Goal: Information Seeking & Learning: Find specific page/section

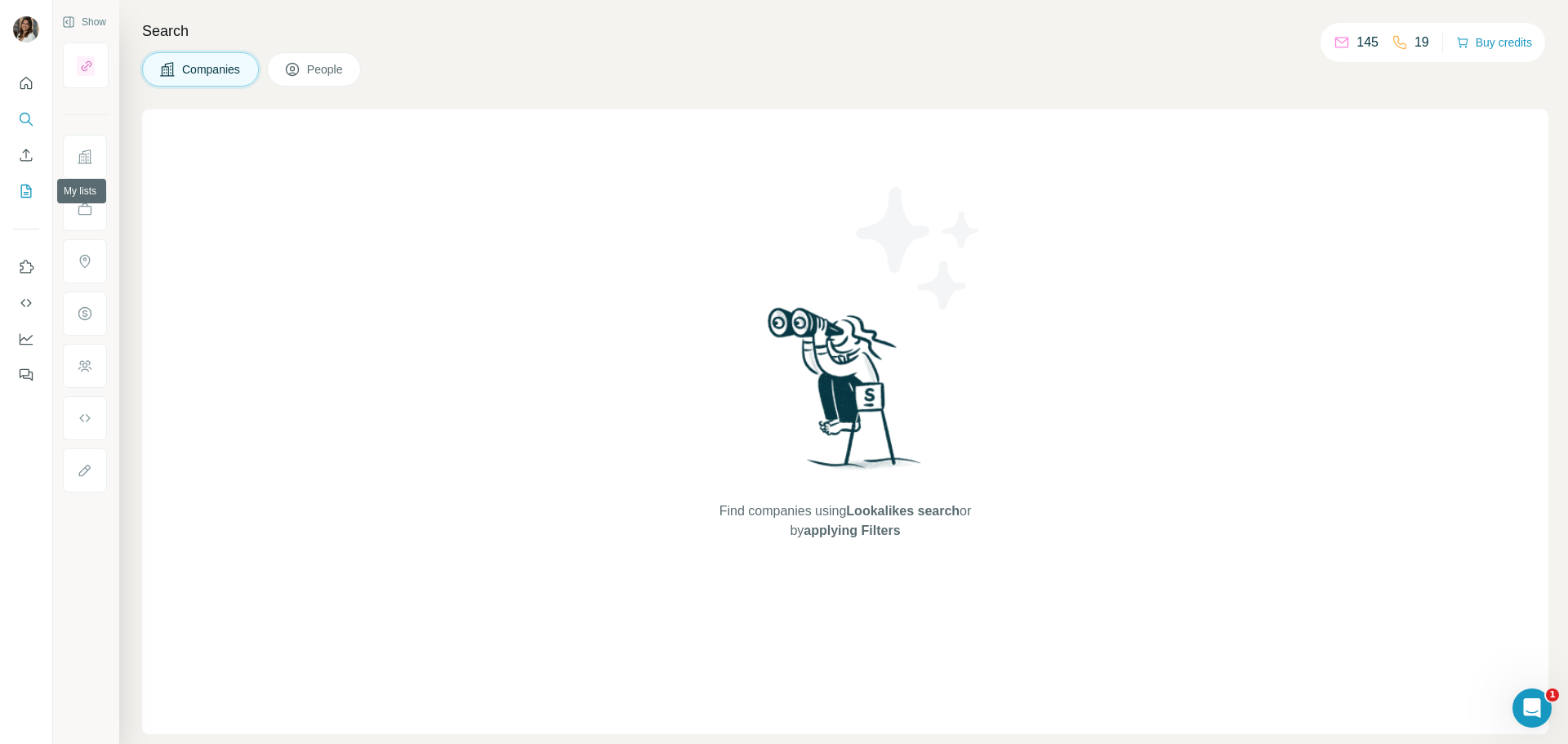
click at [29, 187] on icon "My lists" at bounding box center [26, 191] width 10 height 13
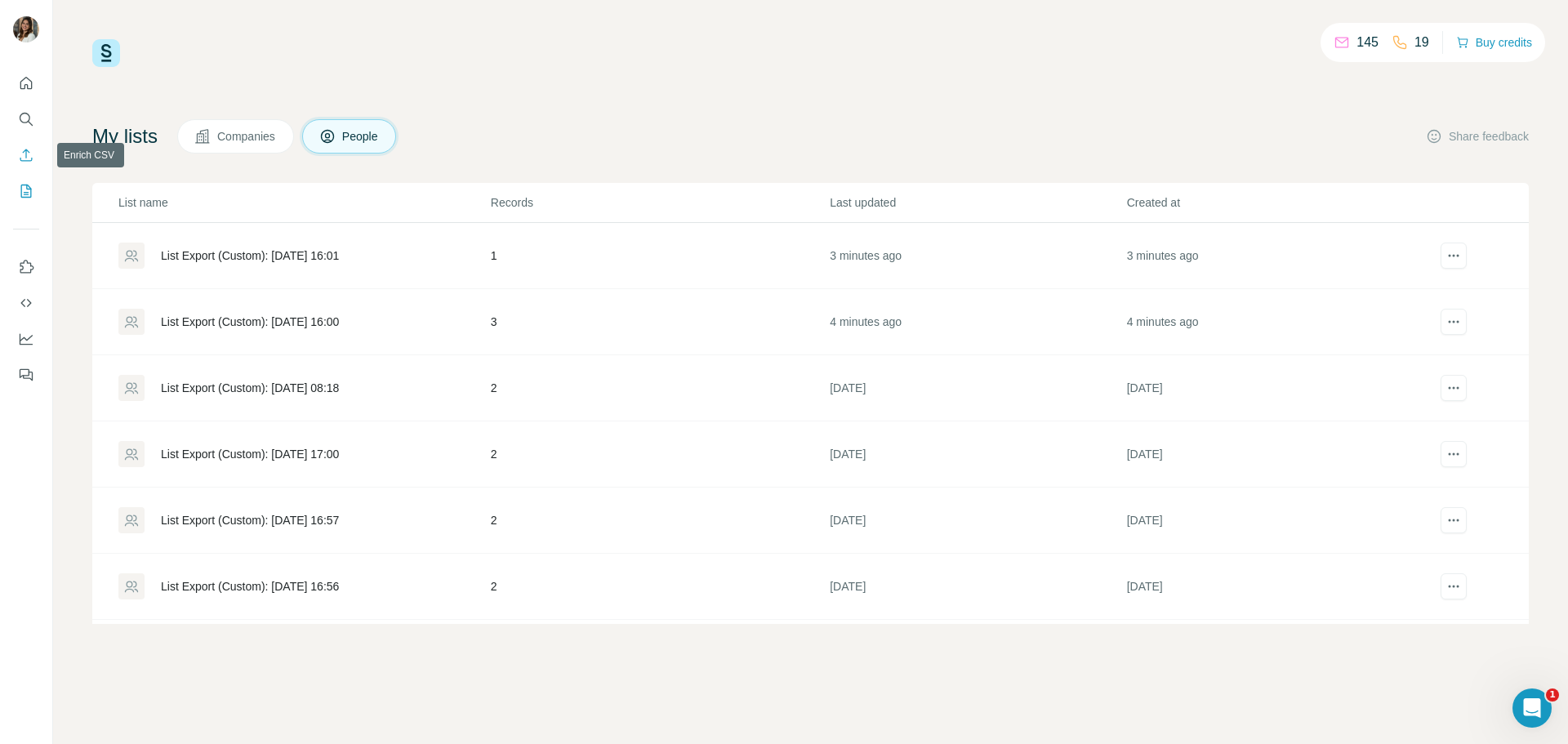
click at [28, 158] on icon "Enrich CSV" at bounding box center [26, 154] width 16 height 16
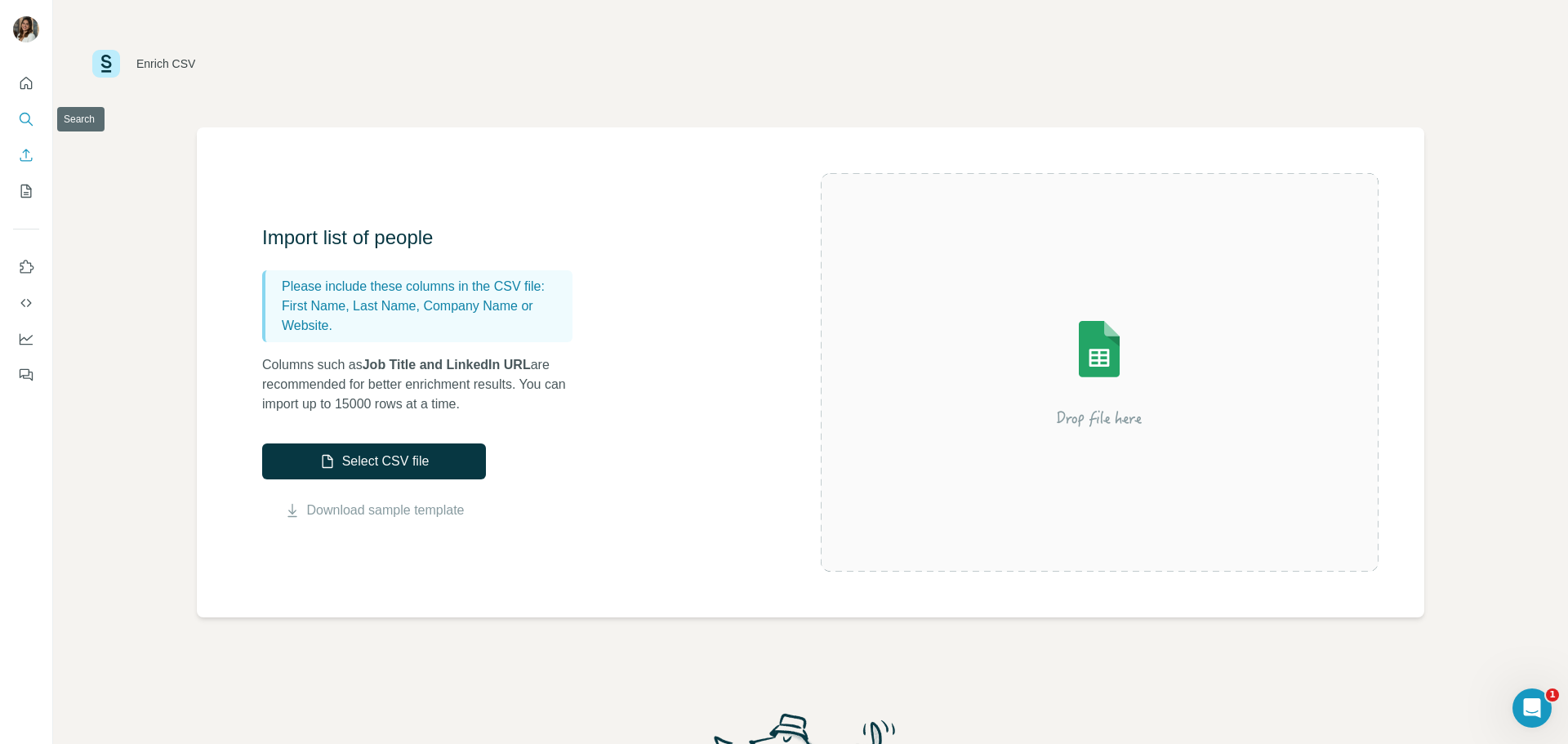
click at [27, 112] on icon "Search" at bounding box center [26, 118] width 16 height 16
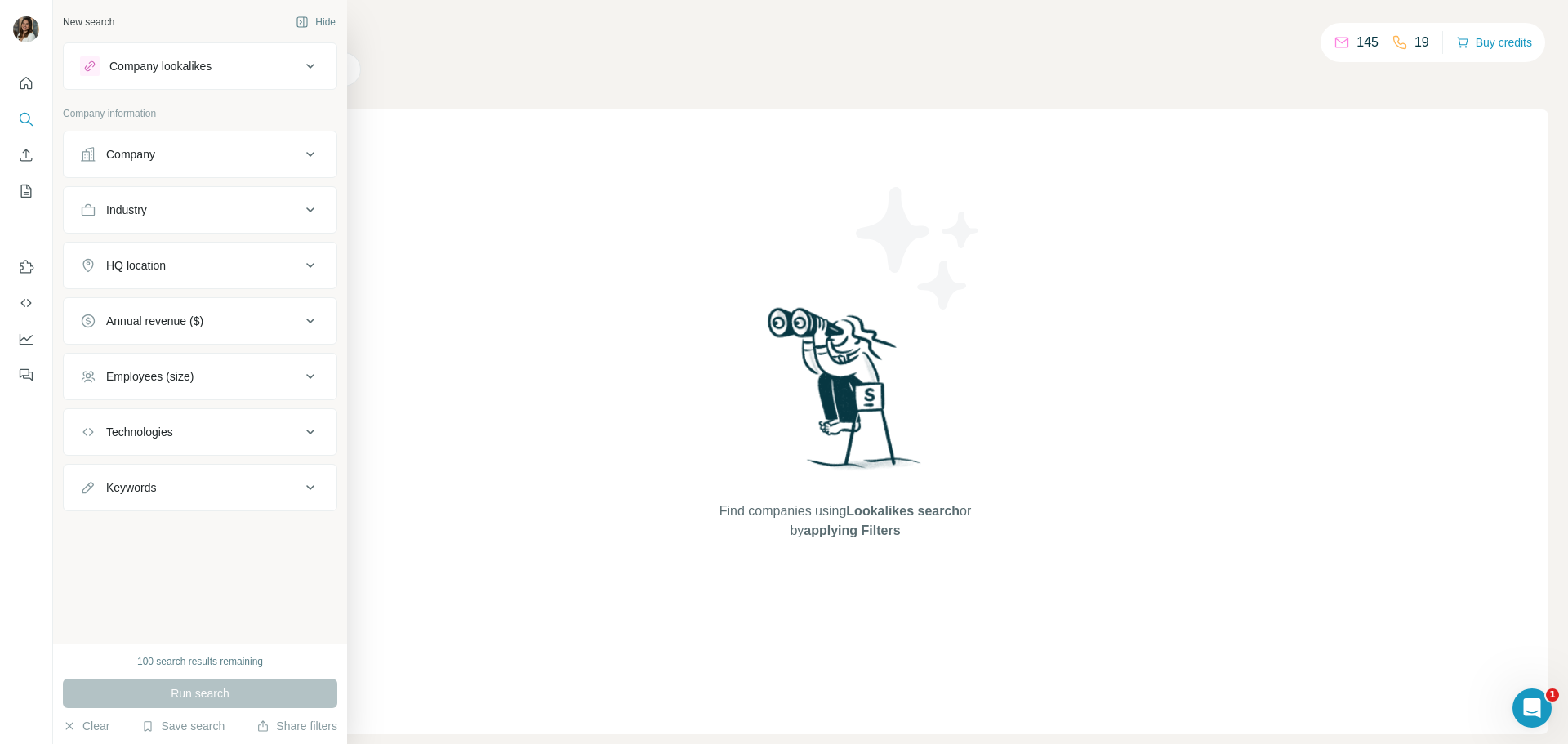
click at [177, 68] on div "Company lookalikes" at bounding box center [160, 66] width 102 height 16
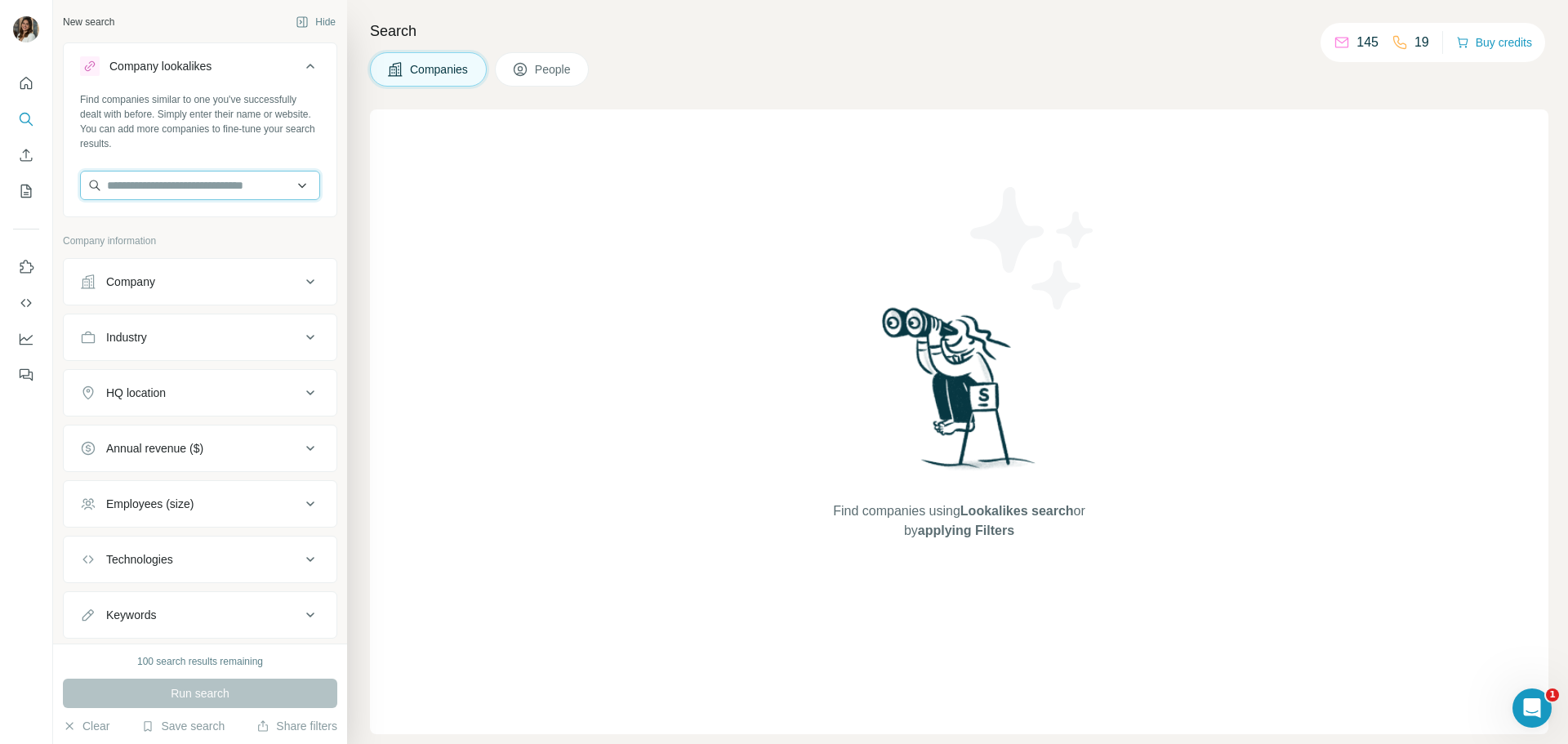
click at [233, 197] on input "text" at bounding box center [200, 185] width 240 height 29
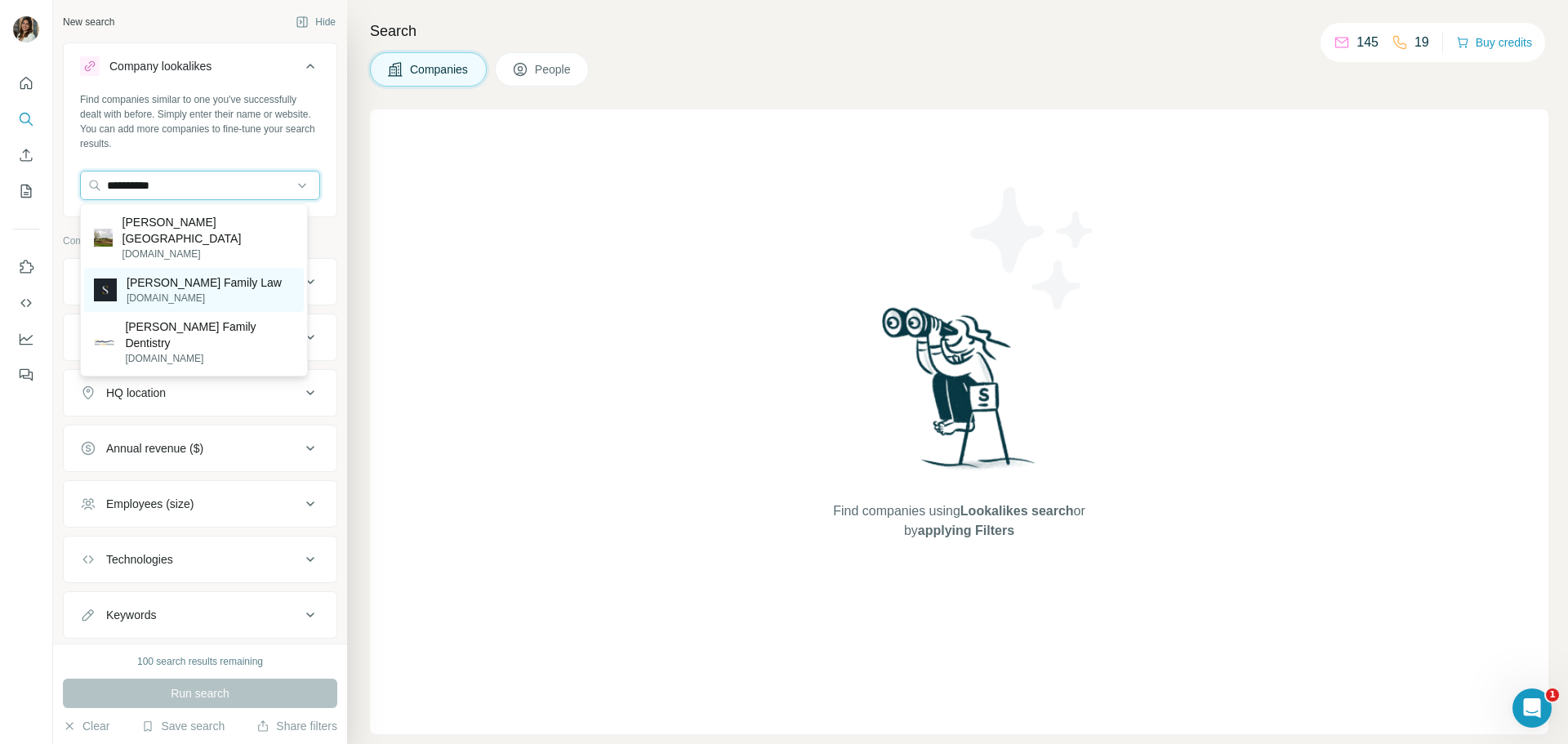
type input "**********"
click at [205, 274] on p "[PERSON_NAME] Family Law" at bounding box center [204, 282] width 155 height 16
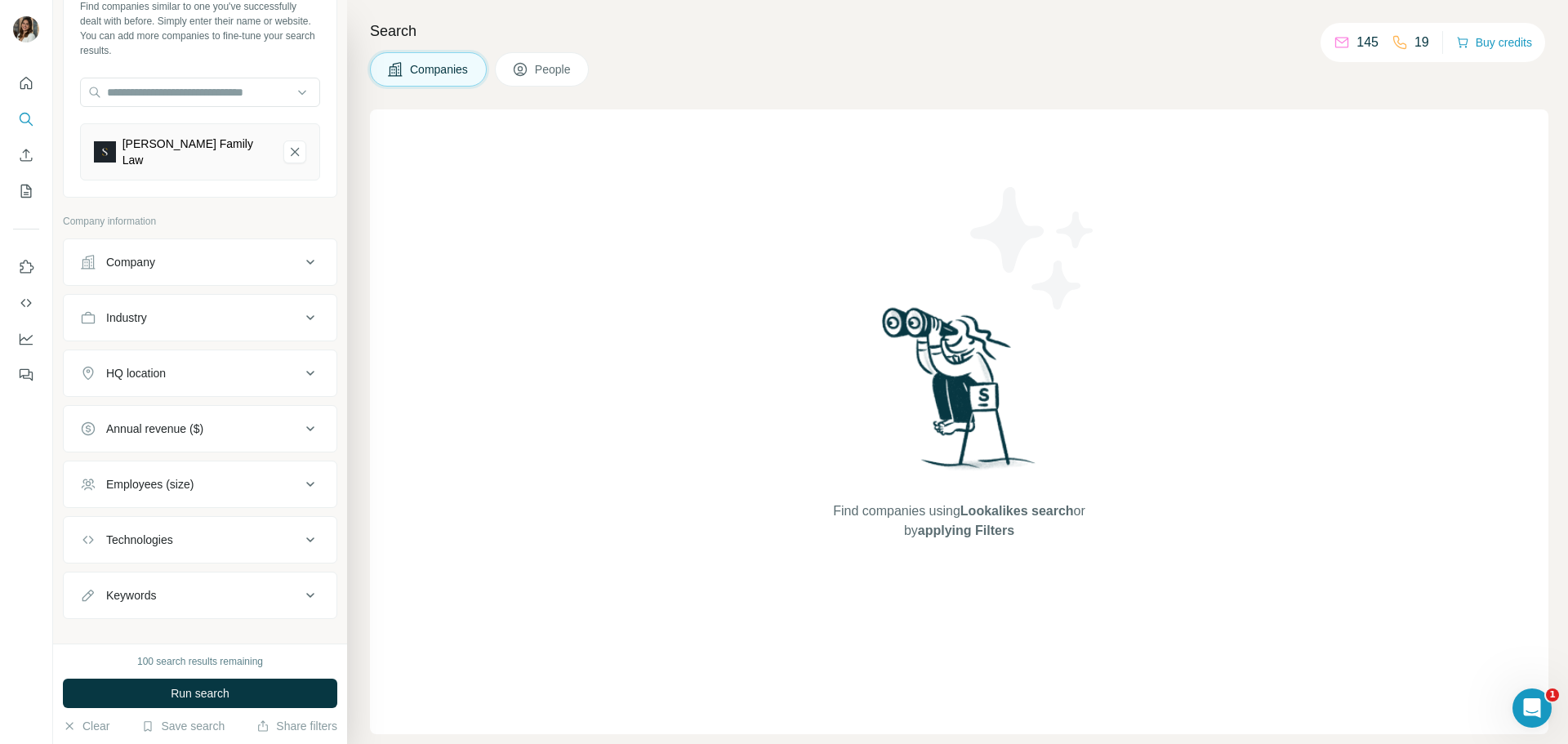
scroll to position [105, 0]
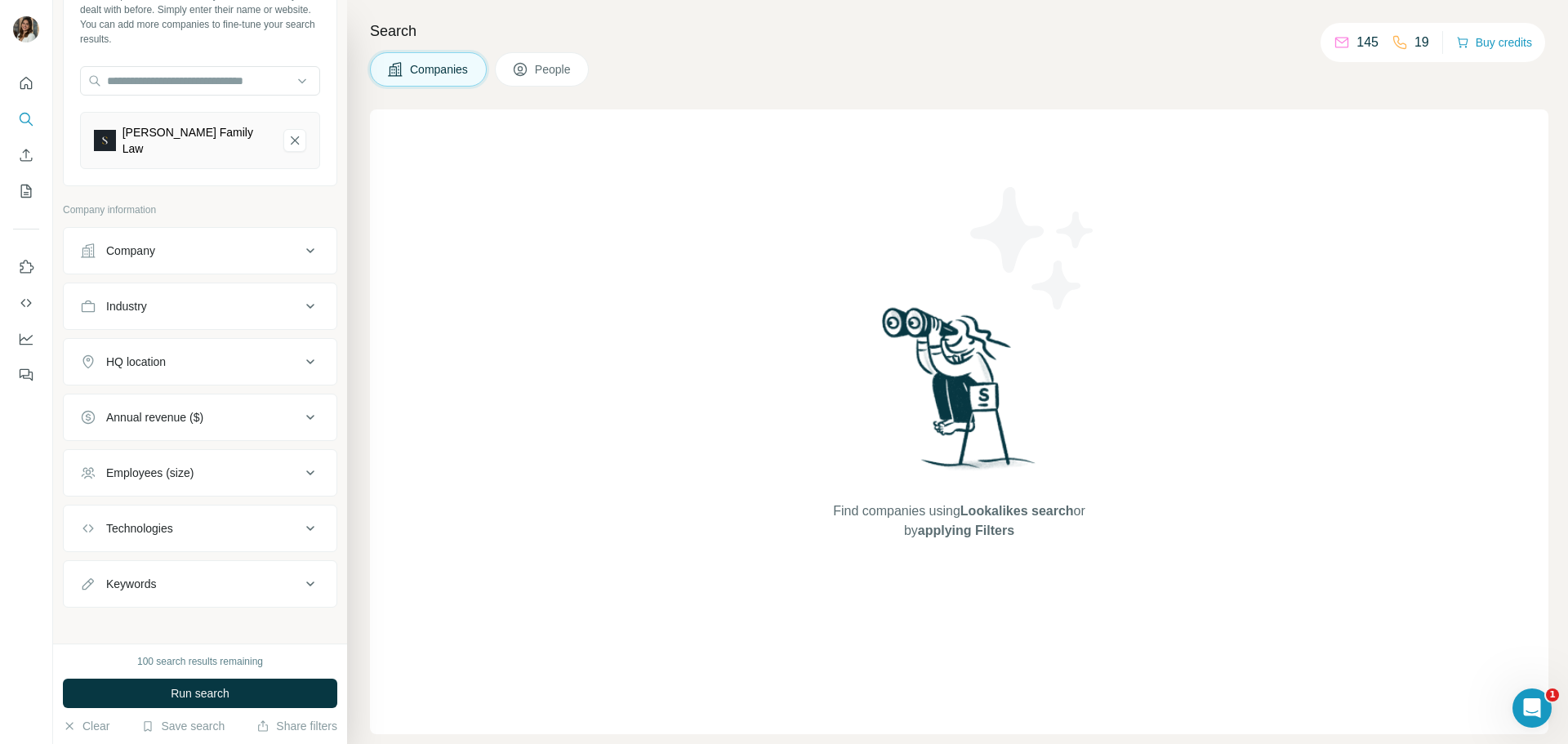
click at [194, 287] on button "Industry" at bounding box center [200, 306] width 273 height 39
click at [196, 338] on input at bounding box center [191, 347] width 202 height 18
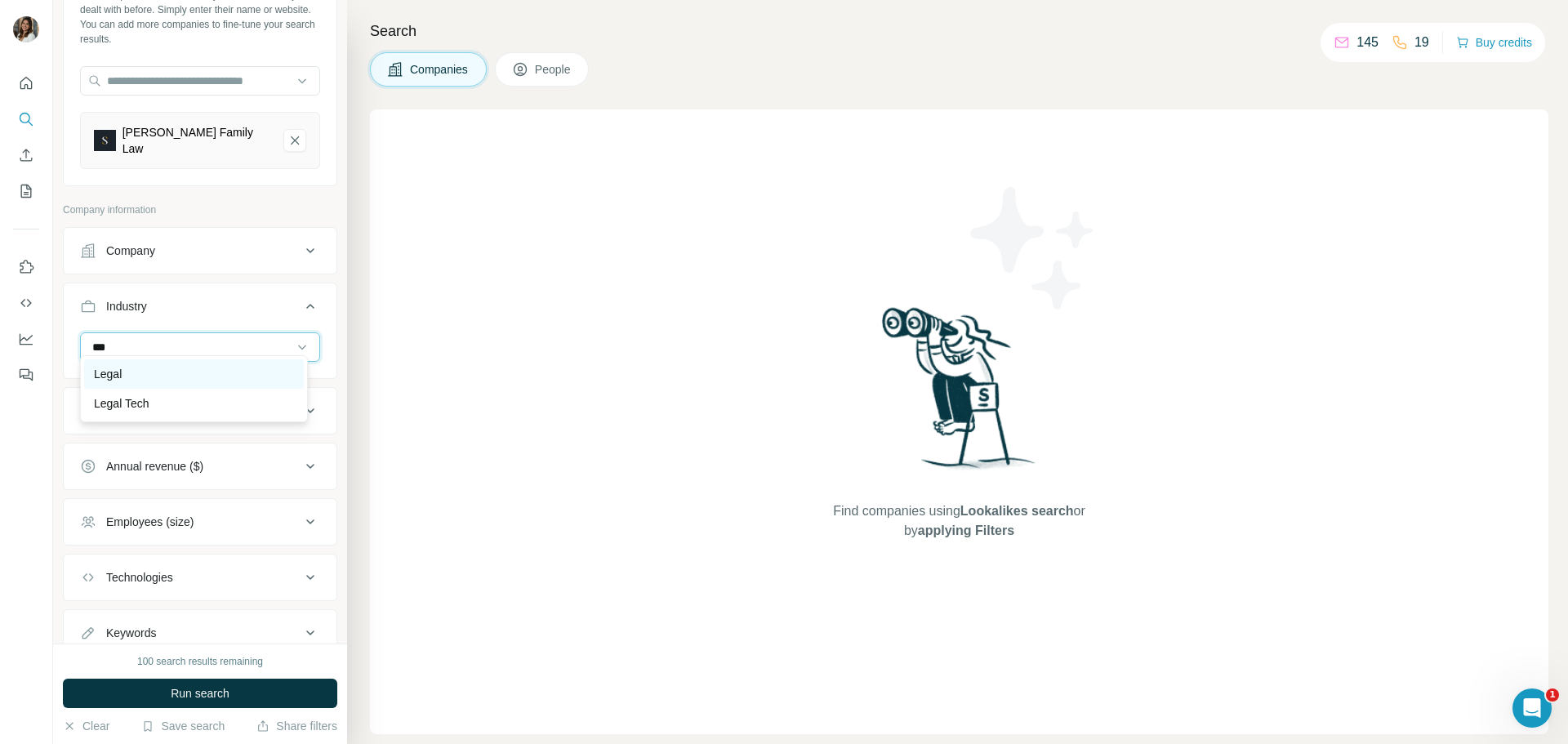
type input "***"
click at [188, 363] on div "Legal" at bounding box center [194, 374] width 220 height 29
click at [177, 338] on input at bounding box center [191, 347] width 202 height 18
type input "*"
click at [247, 298] on div "Industry 1" at bounding box center [190, 306] width 221 height 16
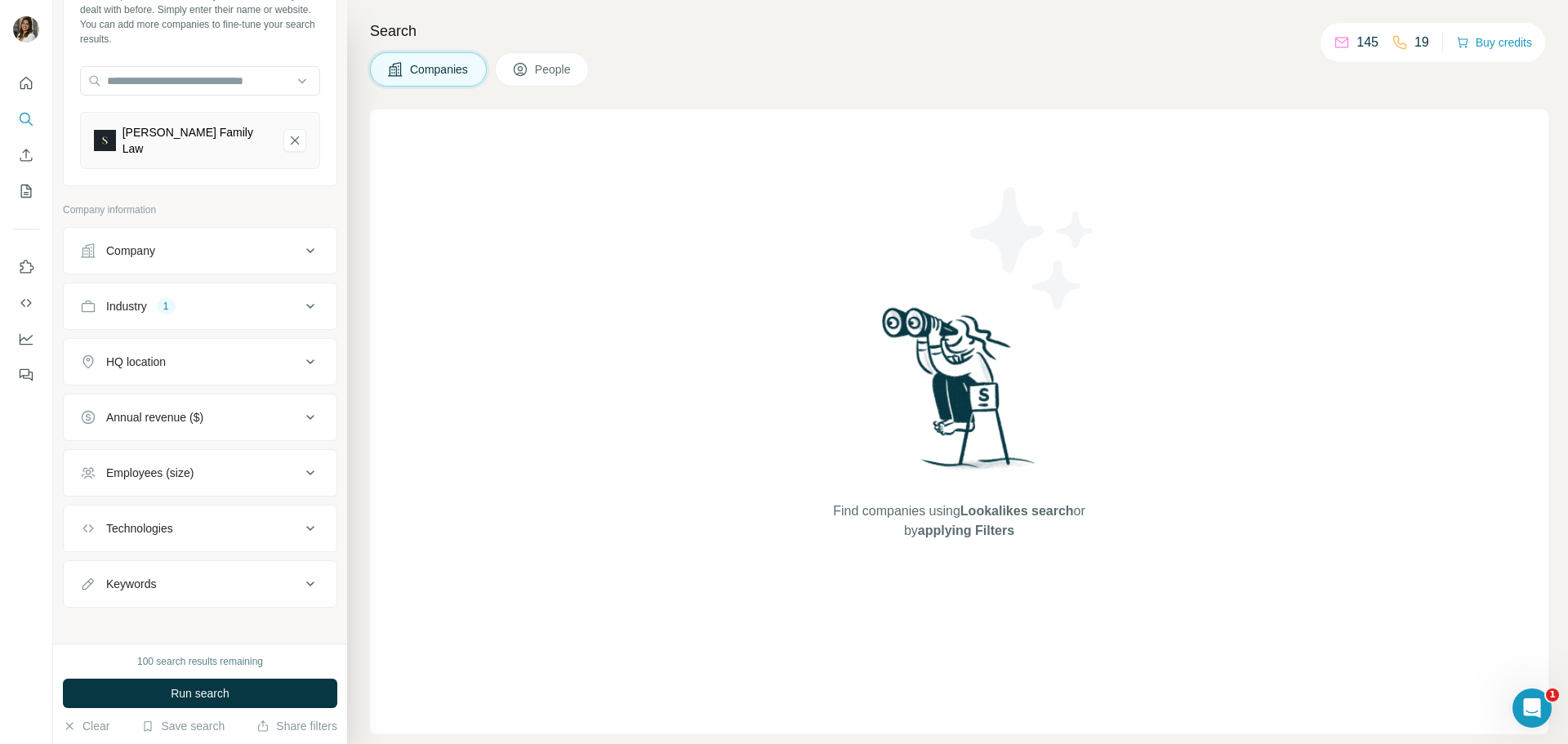
click at [205, 357] on div "HQ location" at bounding box center [190, 361] width 221 height 16
click at [188, 395] on input "text" at bounding box center [200, 402] width 240 height 29
type input "*******"
click at [249, 354] on div "HQ location 1" at bounding box center [190, 361] width 221 height 16
click at [223, 465] on div "Employees (size)" at bounding box center [190, 472] width 221 height 16
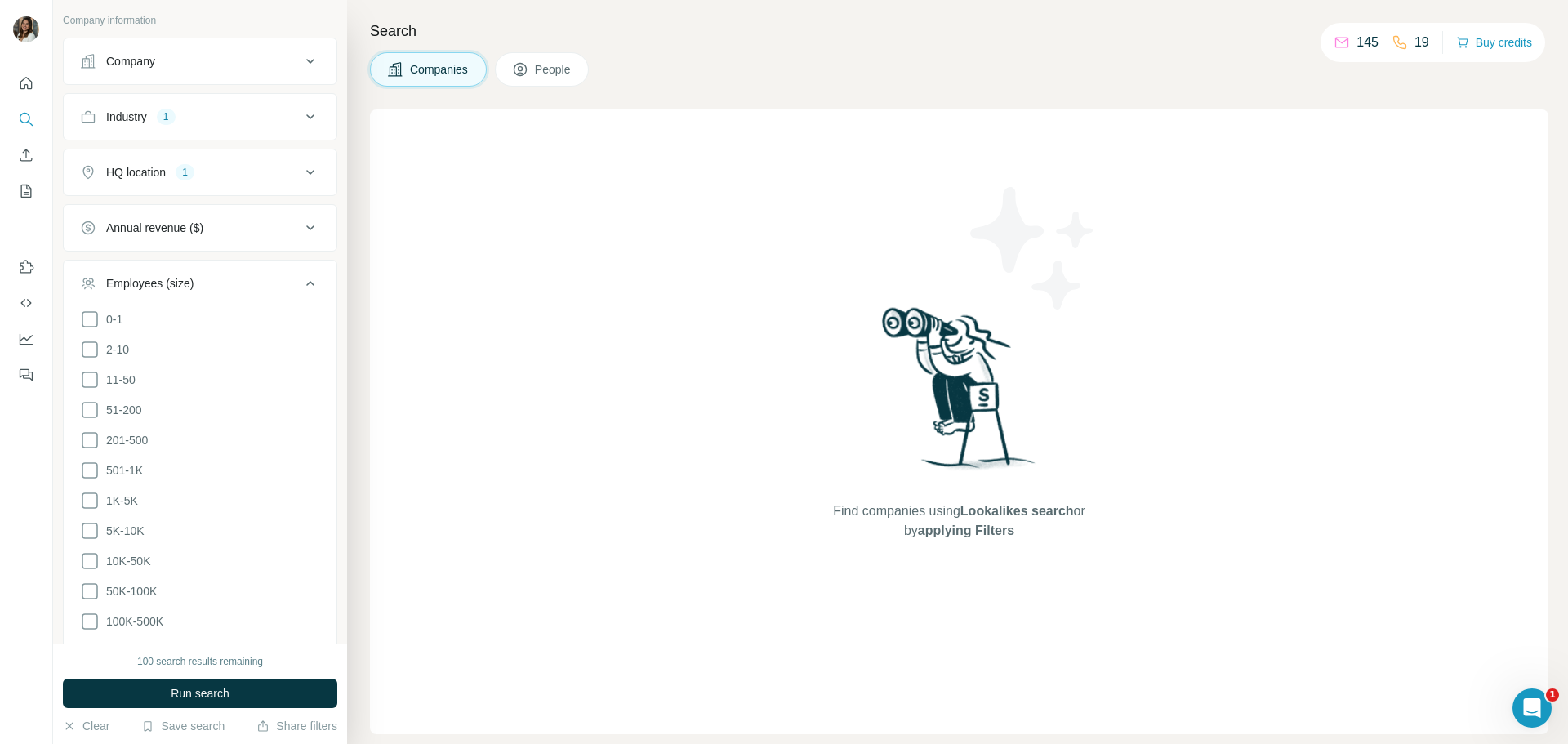
scroll to position [297, 0]
click at [88, 428] on icon at bounding box center [90, 436] width 20 height 20
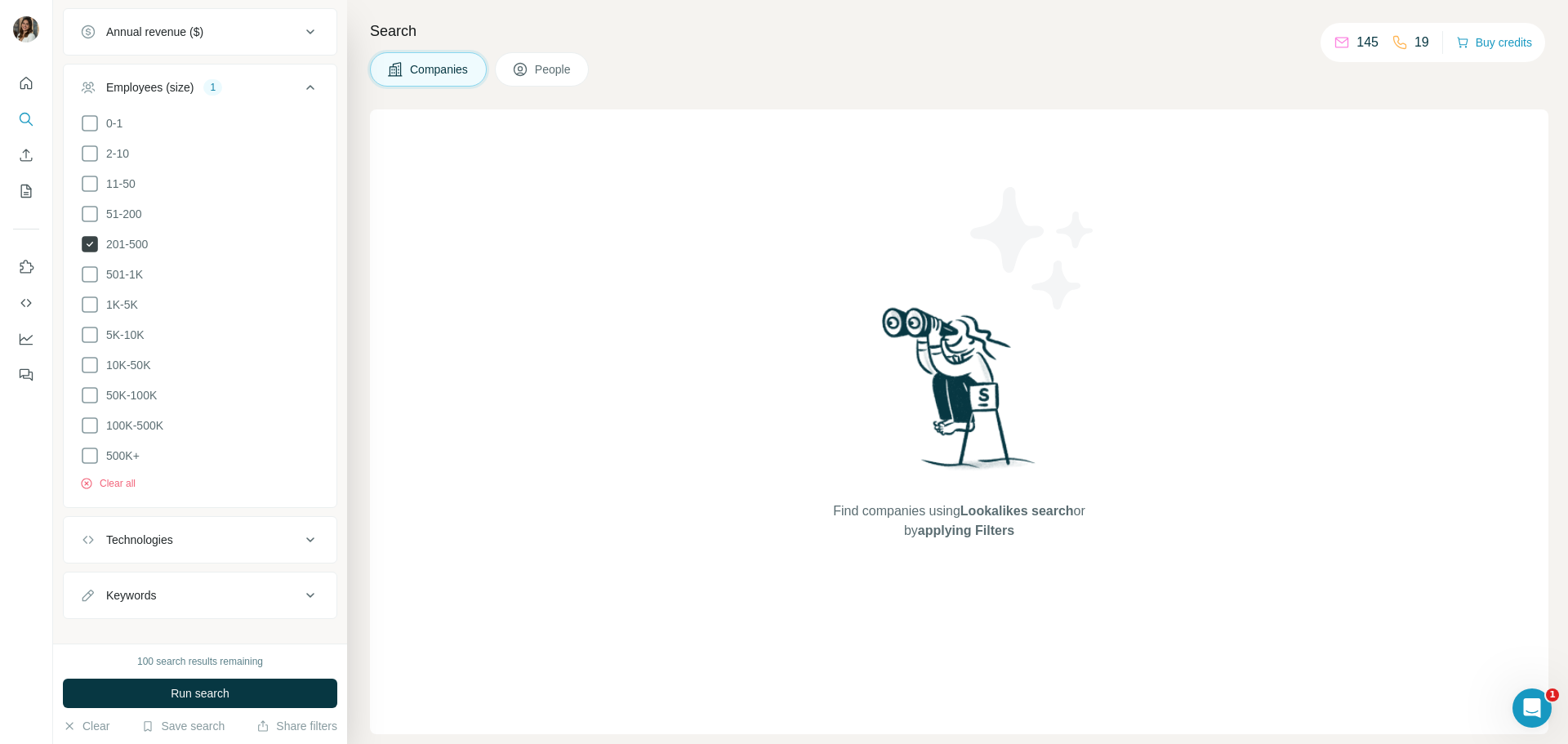
scroll to position [491, 0]
click at [87, 445] on icon at bounding box center [90, 454] width 20 height 20
click at [90, 415] on icon at bounding box center [90, 424] width 20 height 20
click at [90, 384] on icon at bounding box center [90, 394] width 20 height 20
click at [90, 355] on icon at bounding box center [90, 364] width 20 height 20
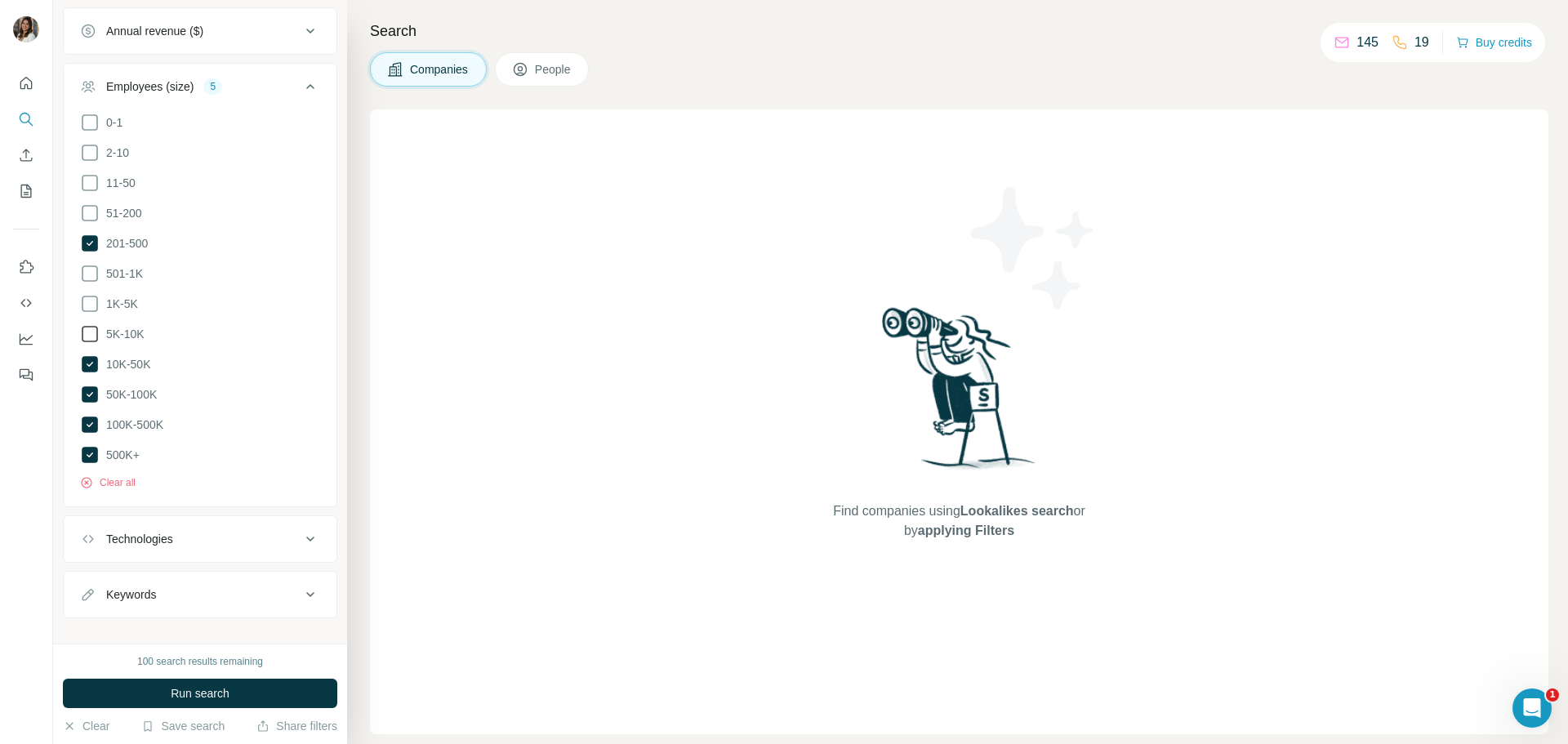
click at [90, 324] on icon at bounding box center [90, 333] width 20 height 20
click at [90, 296] on icon at bounding box center [90, 303] width 16 height 16
click at [90, 263] on icon at bounding box center [90, 273] width 20 height 20
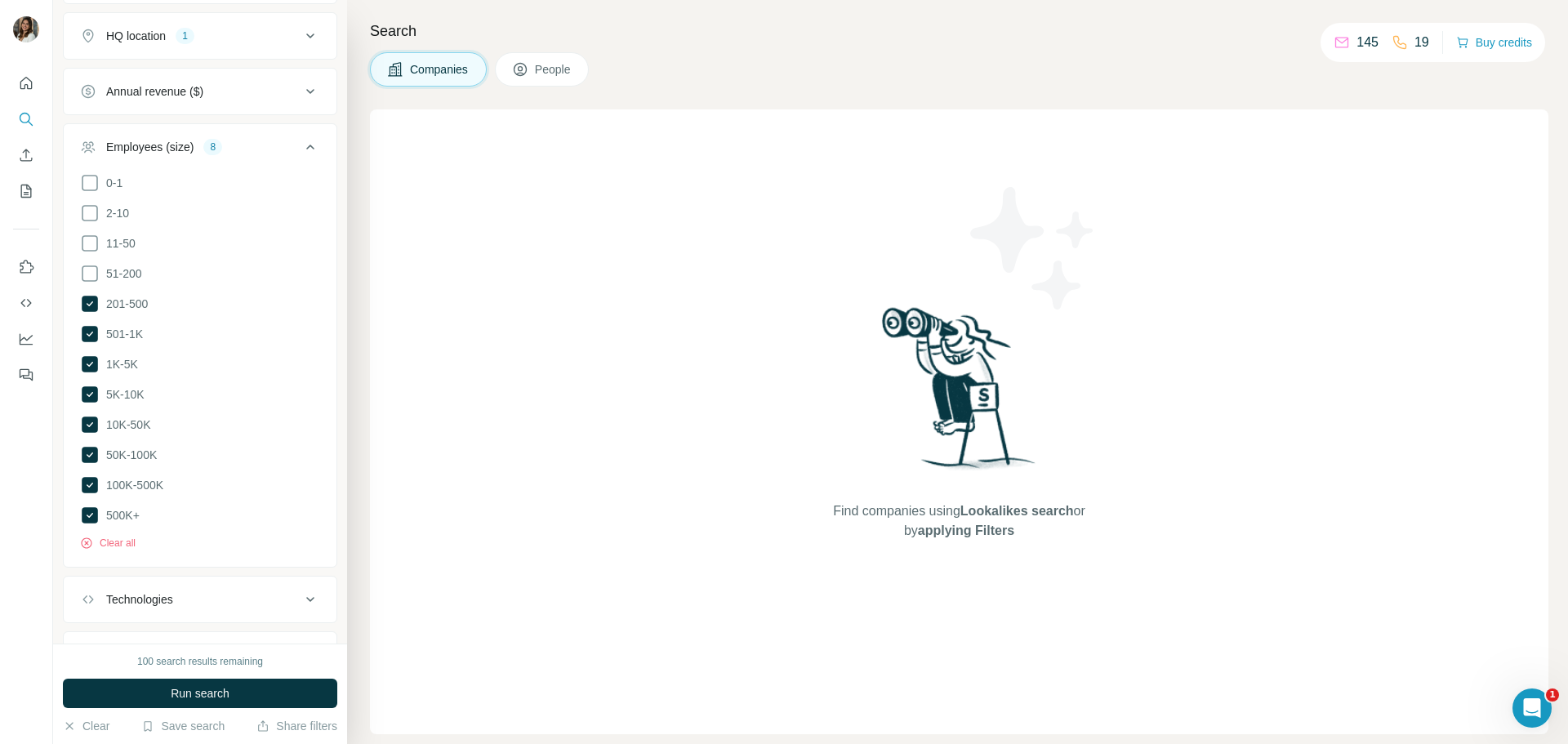
click at [306, 145] on icon at bounding box center [310, 147] width 9 height 5
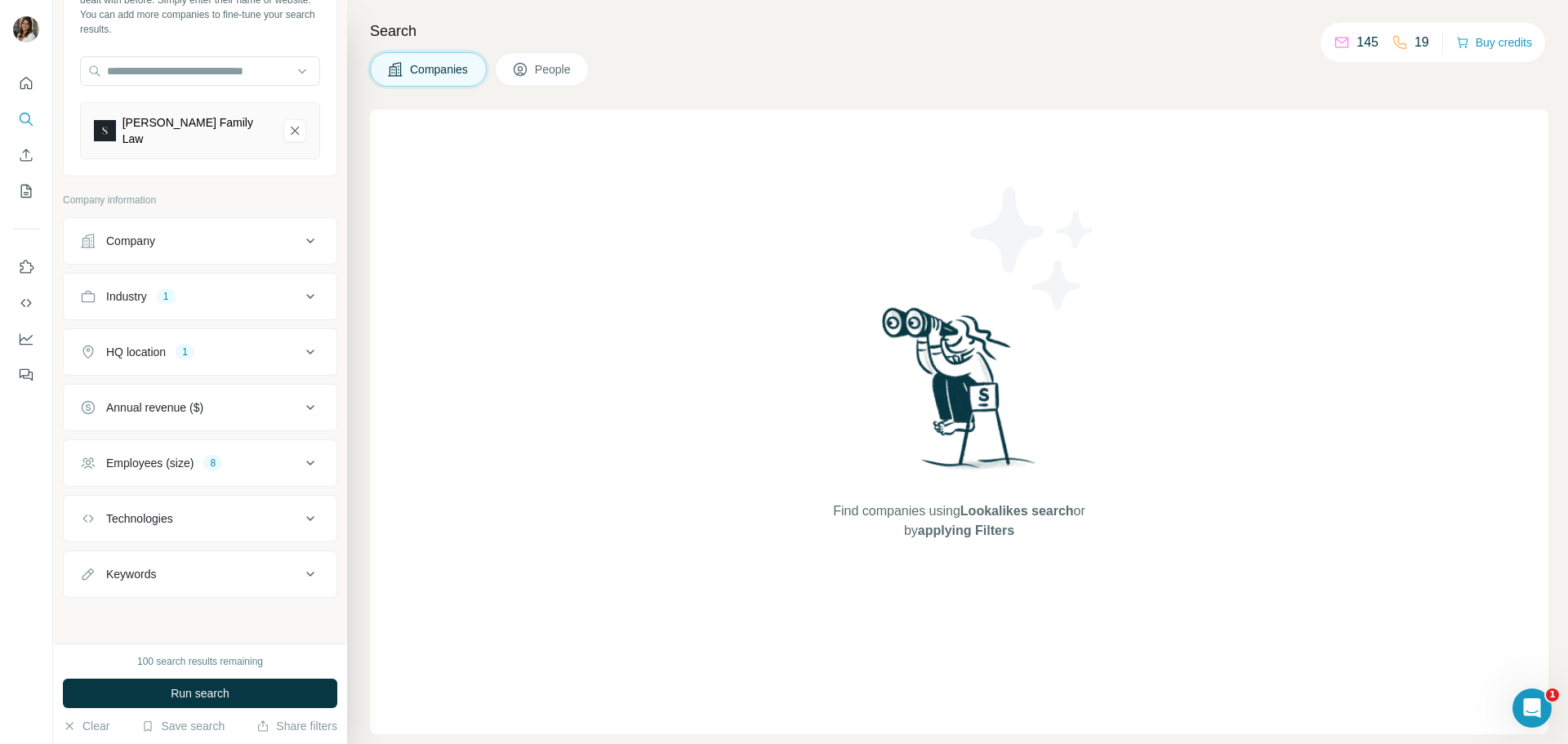
scroll to position [105, 0]
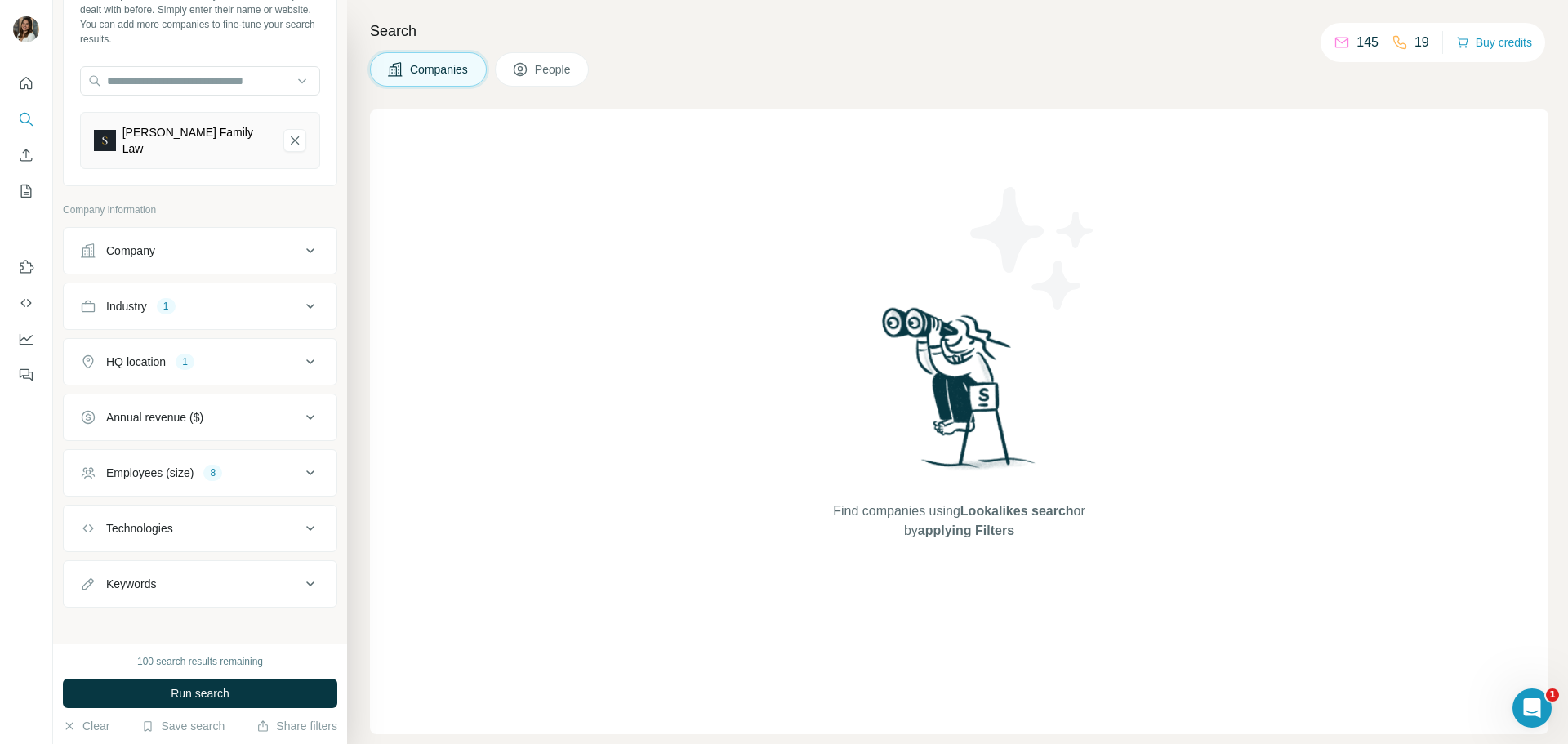
click at [191, 520] on div "Technologies" at bounding box center [190, 528] width 221 height 16
click at [194, 520] on div "Technologies" at bounding box center [190, 528] width 221 height 16
click at [186, 564] on button "Keywords" at bounding box center [200, 584] width 273 height 39
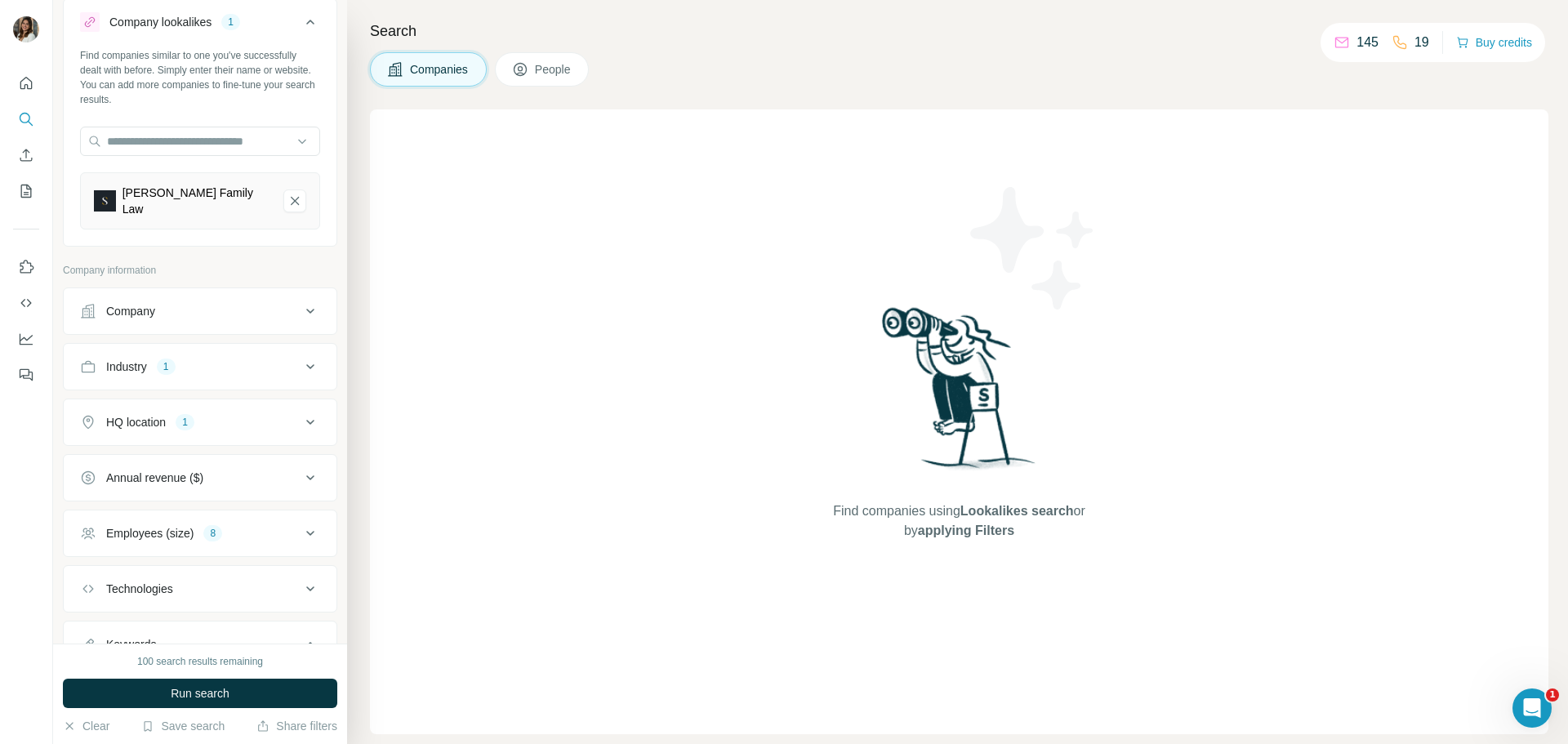
scroll to position [0, 0]
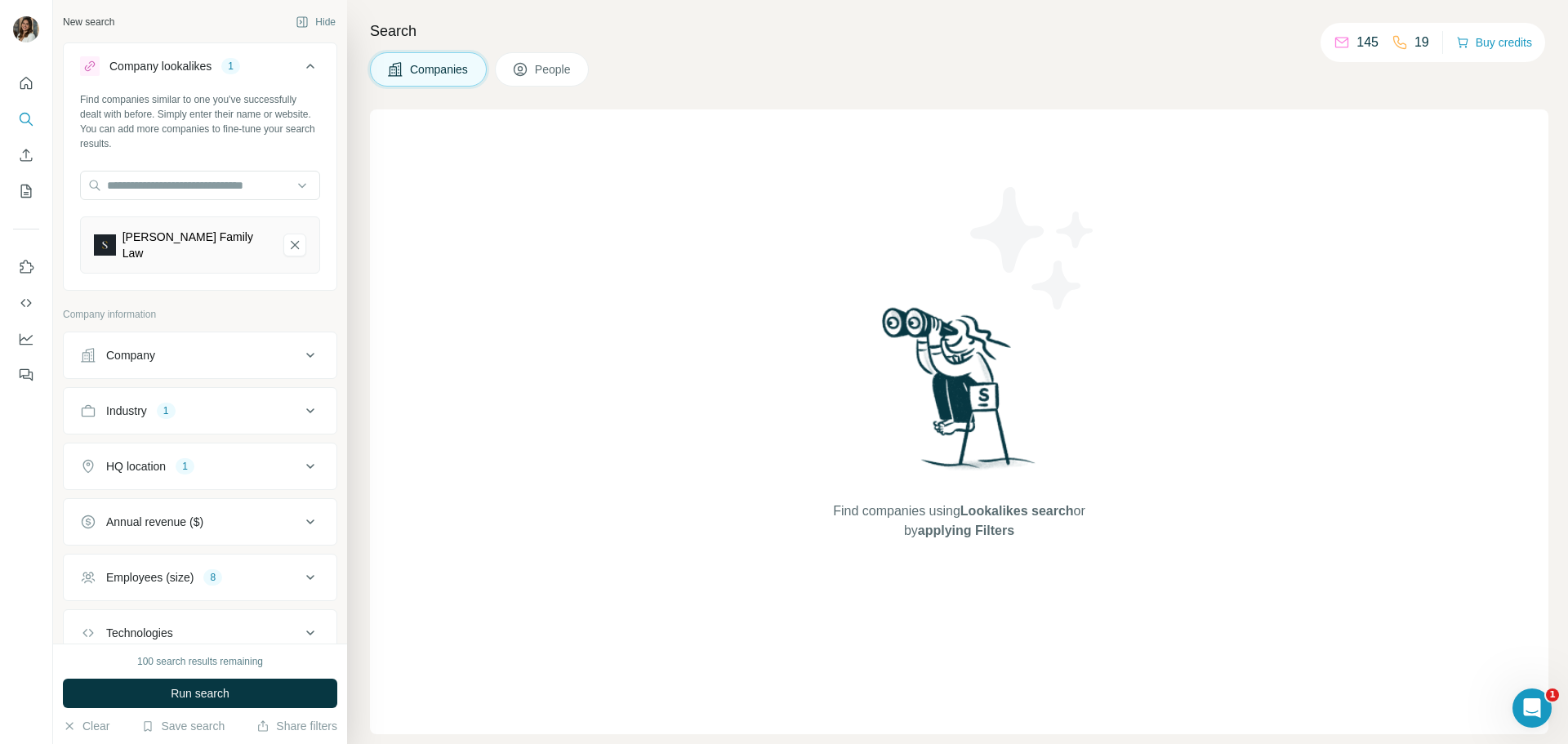
click at [546, 60] on button "People" at bounding box center [542, 69] width 95 height 34
click at [241, 347] on div "Job title" at bounding box center [190, 355] width 221 height 16
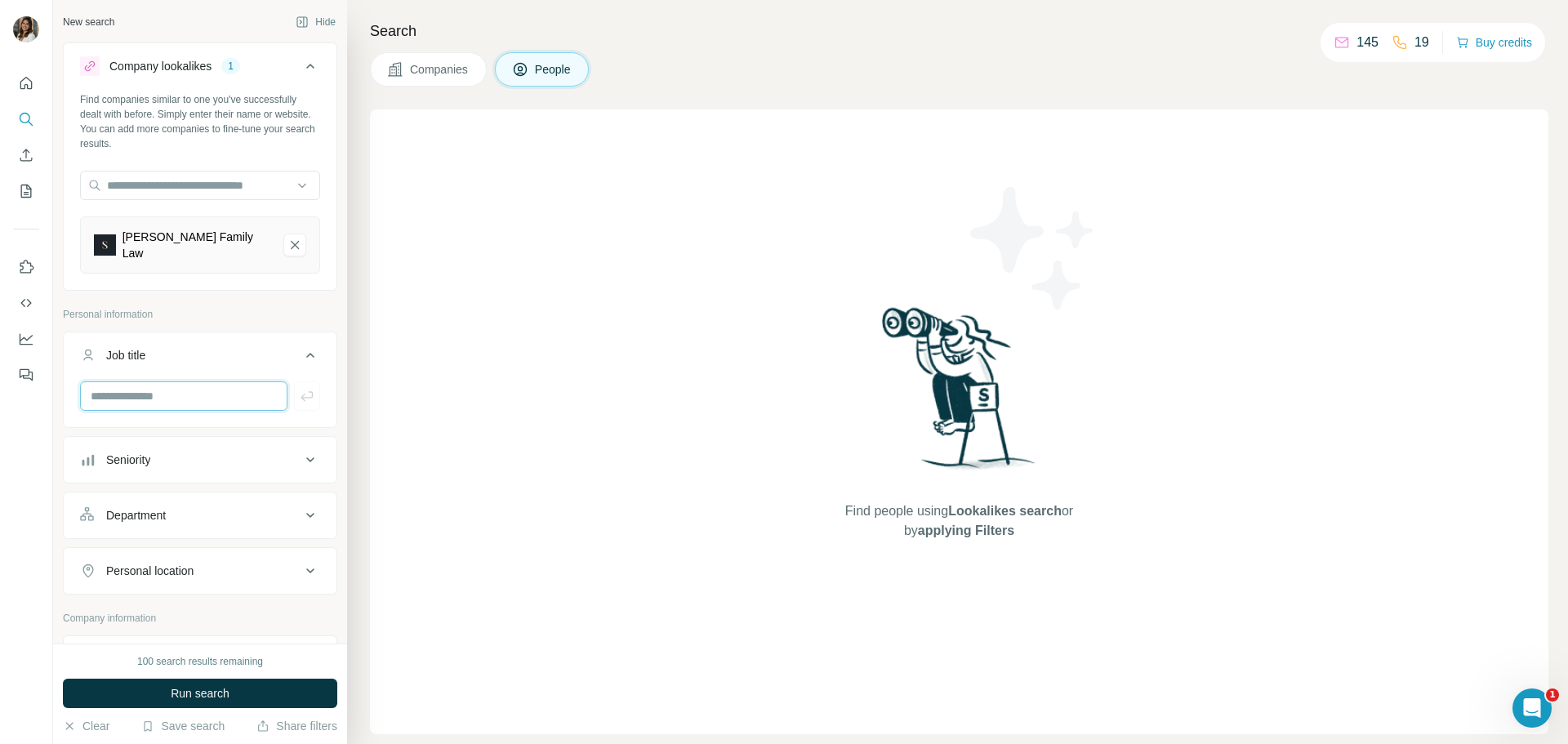
click at [211, 384] on input "text" at bounding box center [183, 395] width 207 height 29
type input "*"
click at [227, 452] on div "Seniority" at bounding box center [190, 459] width 221 height 16
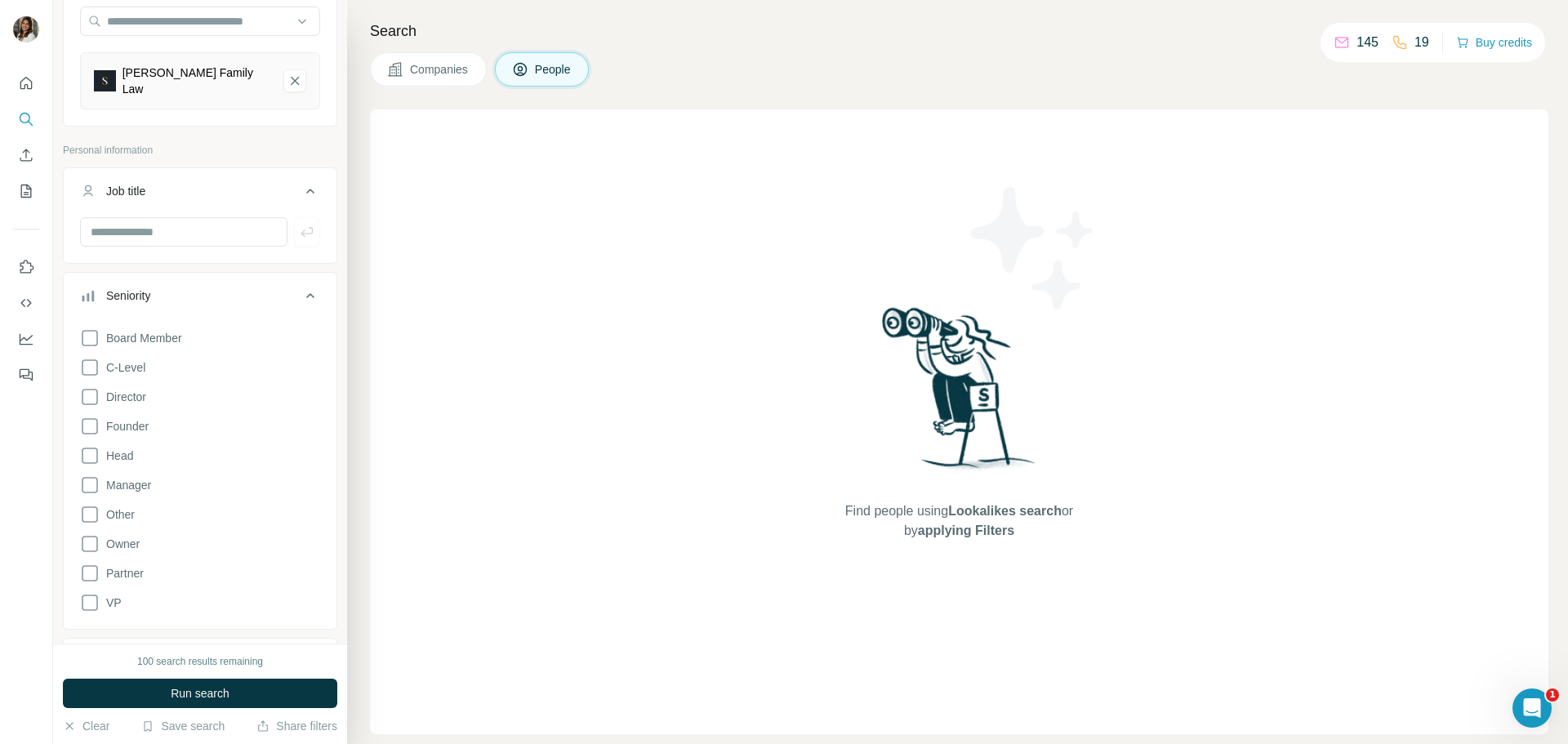
scroll to position [165, 0]
click at [170, 218] on input "text" at bounding box center [183, 231] width 207 height 29
type input "**********"
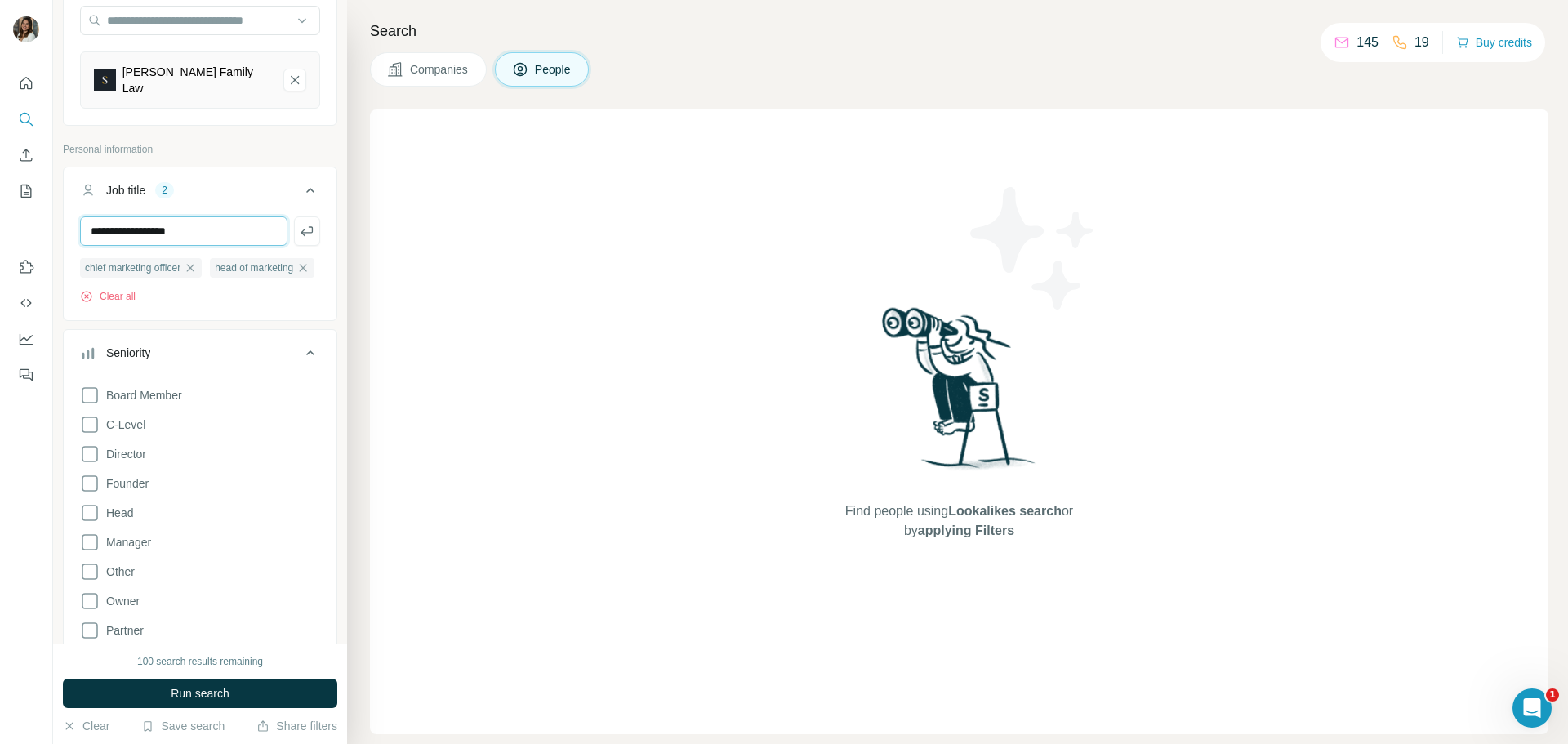
type input "**********"
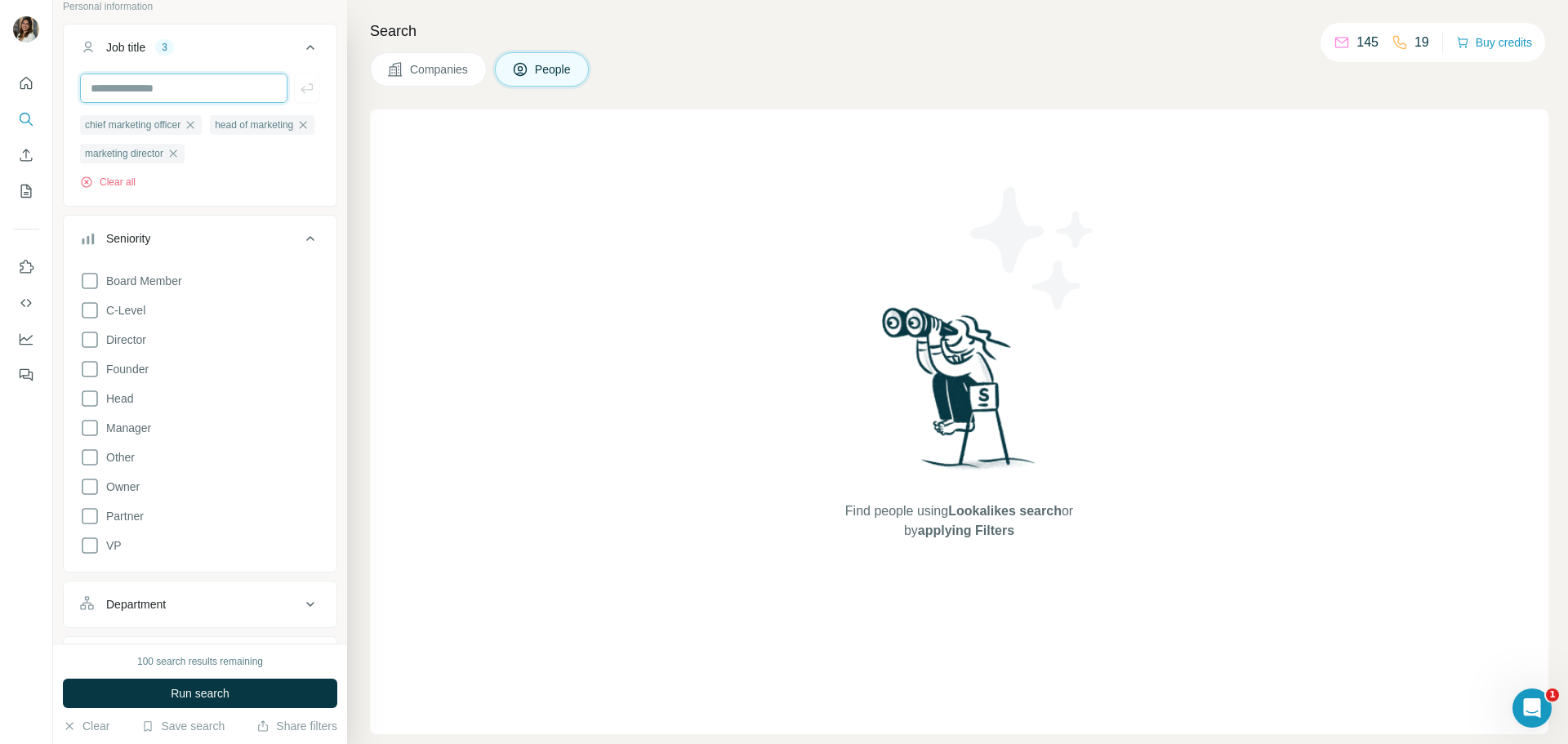
scroll to position [309, 0]
click at [90, 320] on icon at bounding box center [90, 309] width 20 height 20
click at [95, 349] on icon at bounding box center [90, 338] width 20 height 20
click at [93, 407] on icon at bounding box center [90, 397] width 20 height 20
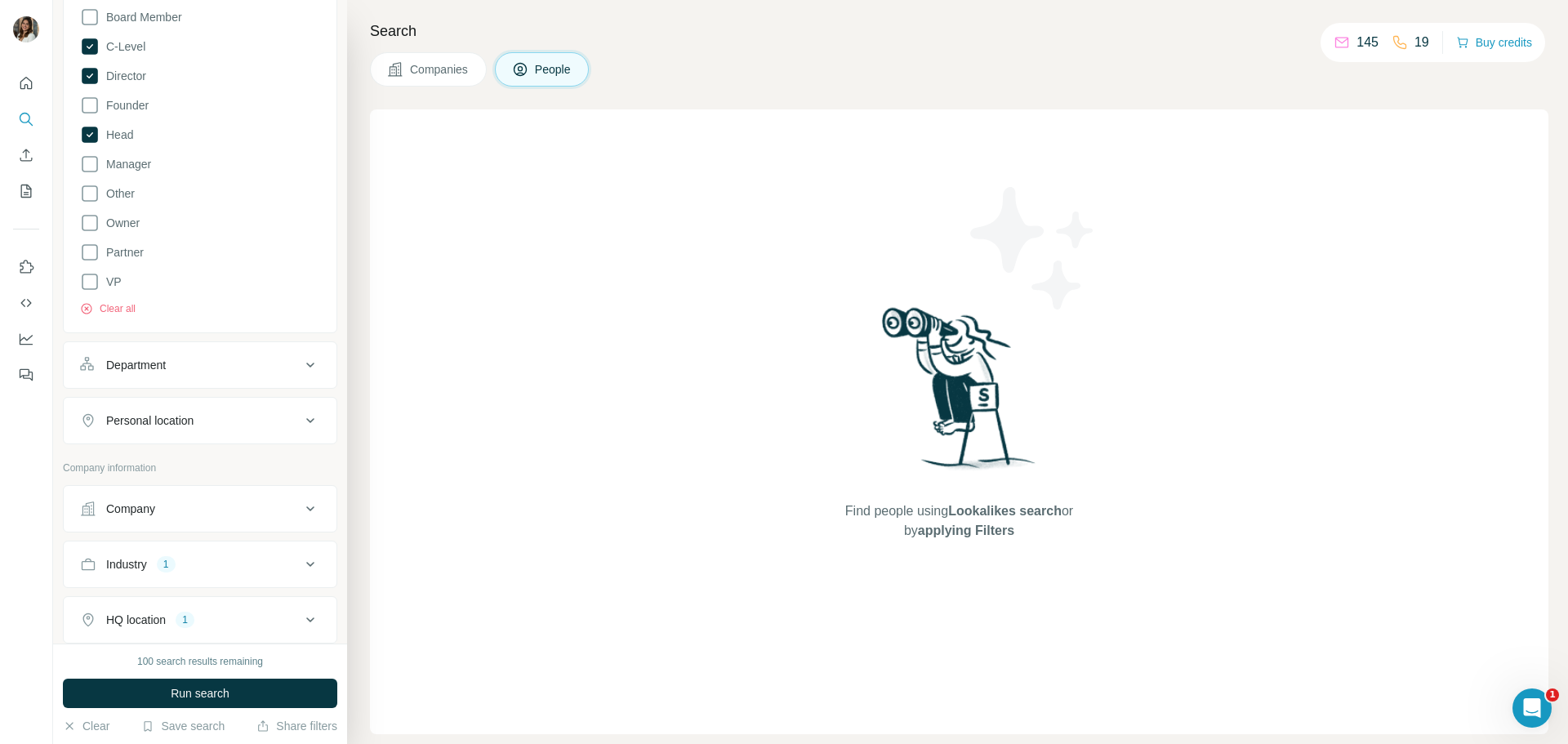
scroll to position [573, 0]
click at [177, 372] on div "Department" at bounding box center [190, 364] width 221 height 16
click at [197, 372] on div "Department" at bounding box center [190, 364] width 221 height 16
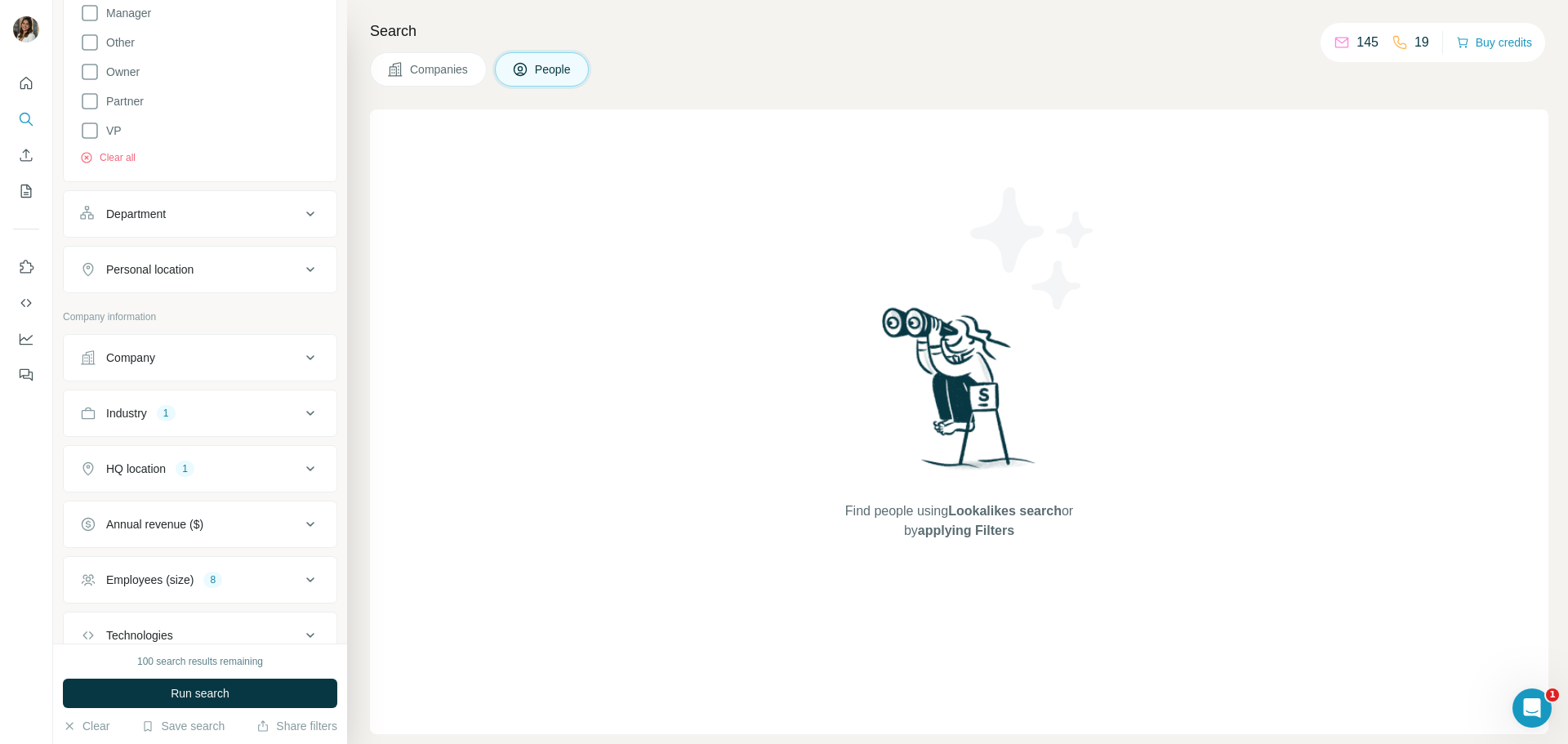
scroll to position [727, 0]
click at [194, 285] on button "Personal location" at bounding box center [200, 265] width 273 height 39
click at [188, 320] on input "text" at bounding box center [200, 306] width 240 height 29
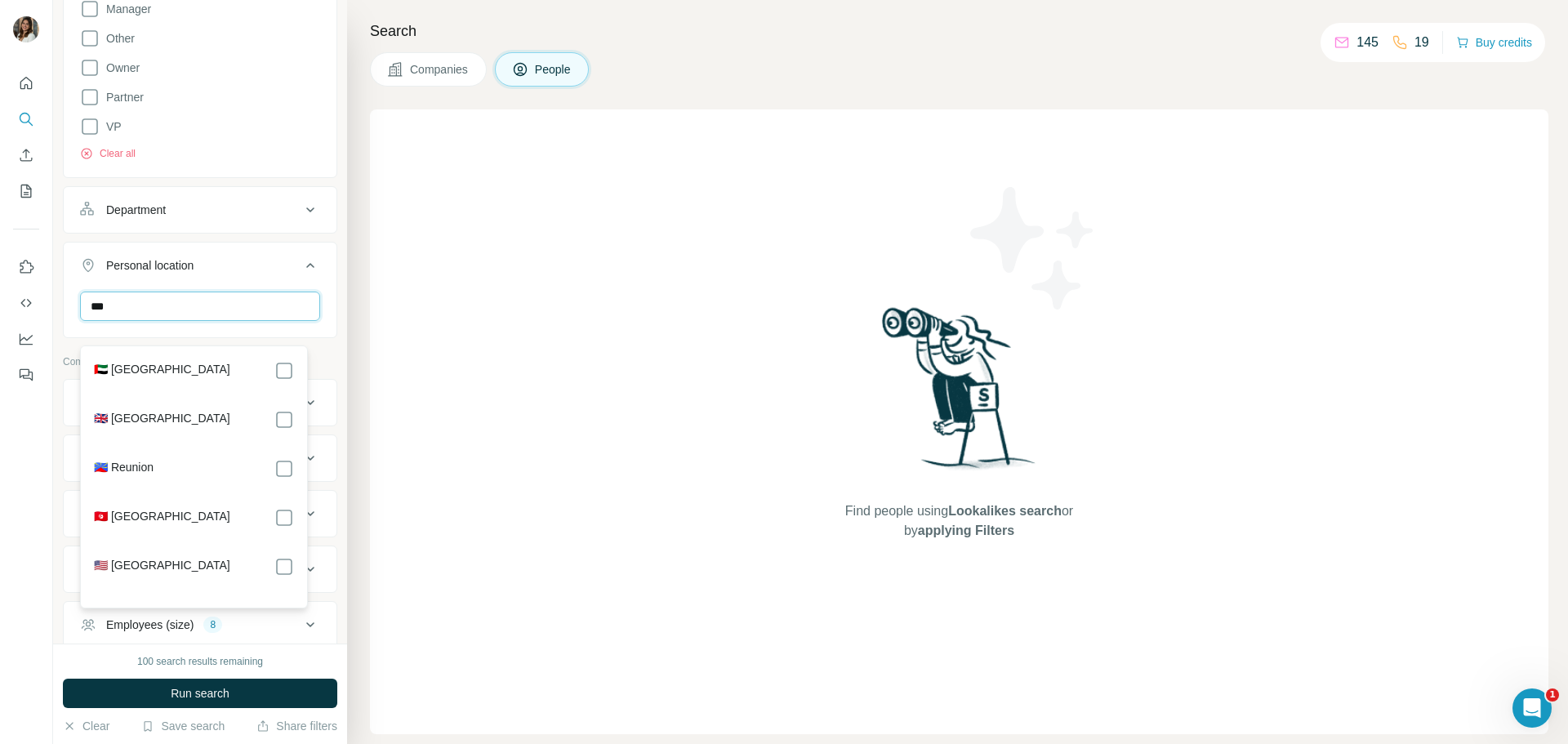
type input "***"
click at [202, 412] on div "🇬🇧 [GEOGRAPHIC_DATA]" at bounding box center [194, 419] width 200 height 20
click at [263, 274] on div "Personal location 1" at bounding box center [190, 265] width 221 height 16
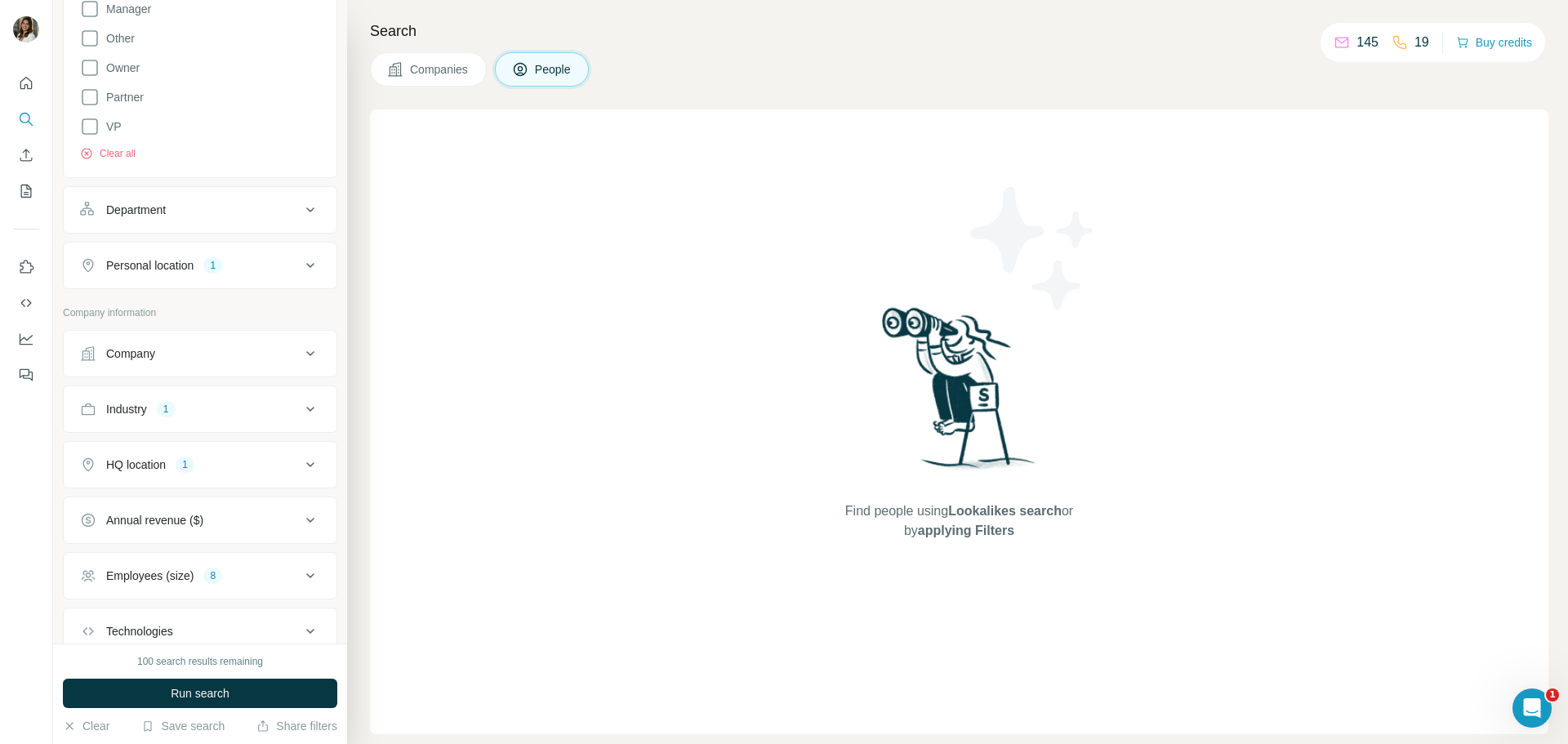
click at [259, 285] on button "Personal location 1" at bounding box center [200, 265] width 273 height 39
click at [263, 274] on div "Personal location 1" at bounding box center [190, 265] width 221 height 16
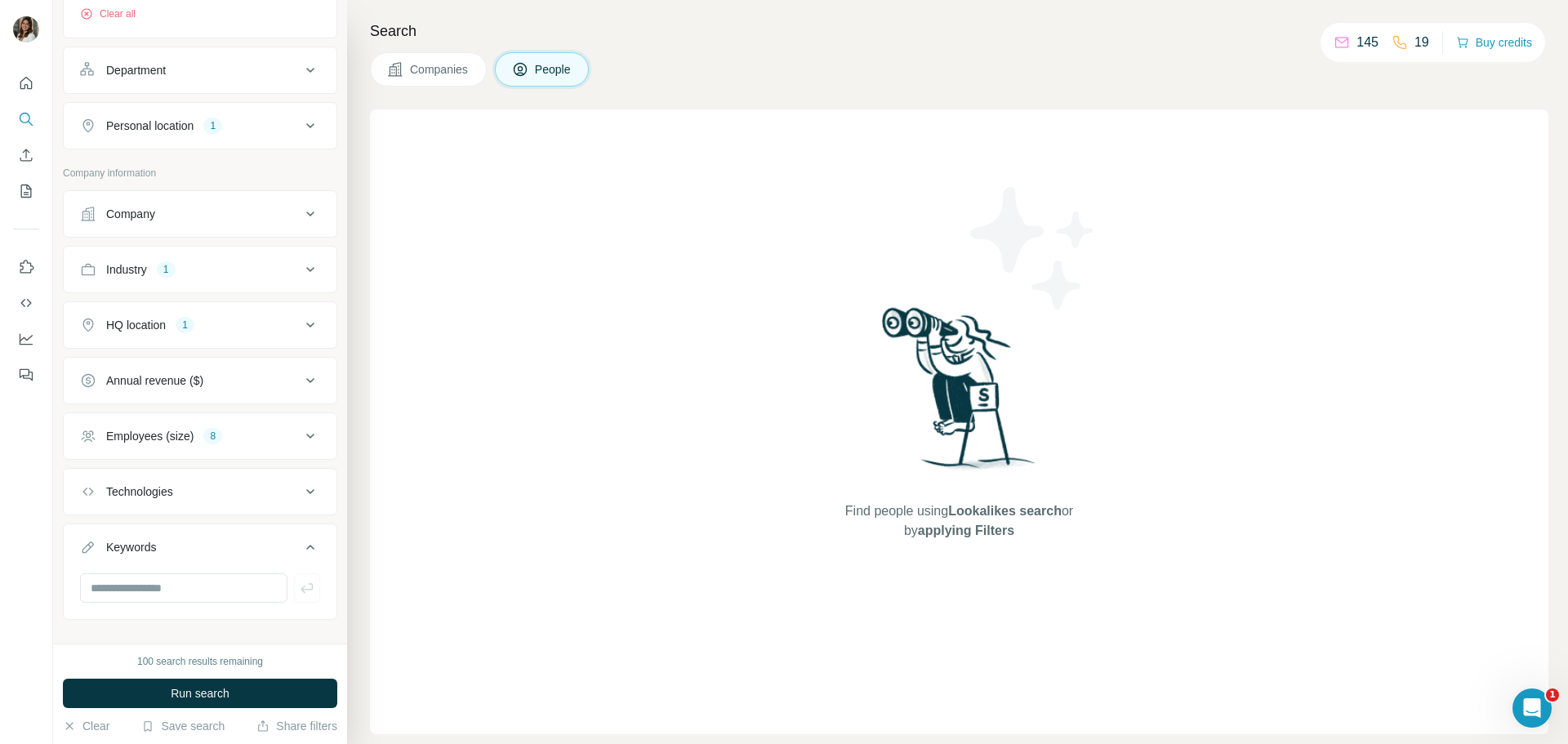
scroll to position [909, 0]
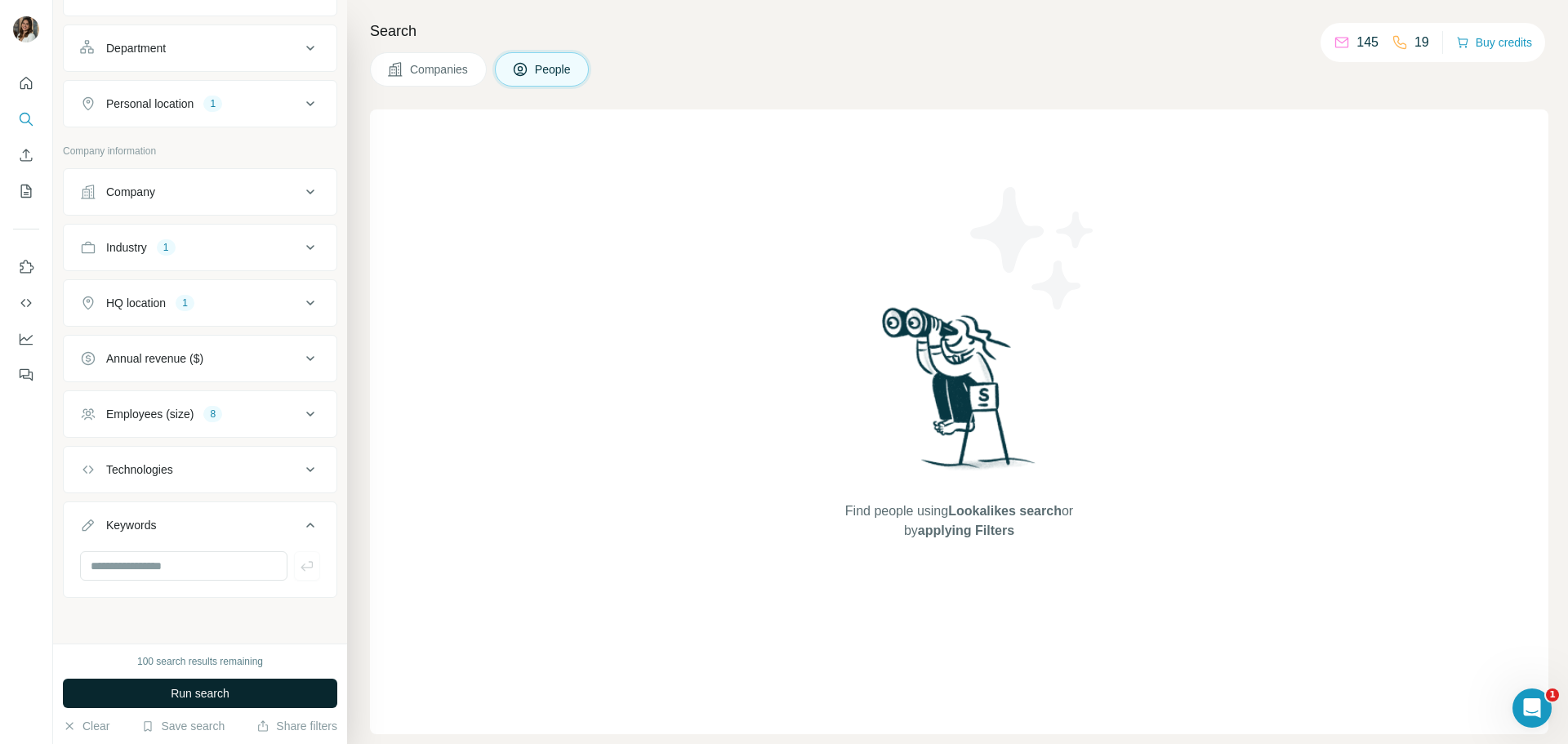
click at [216, 701] on button "Run search" at bounding box center [200, 693] width 275 height 29
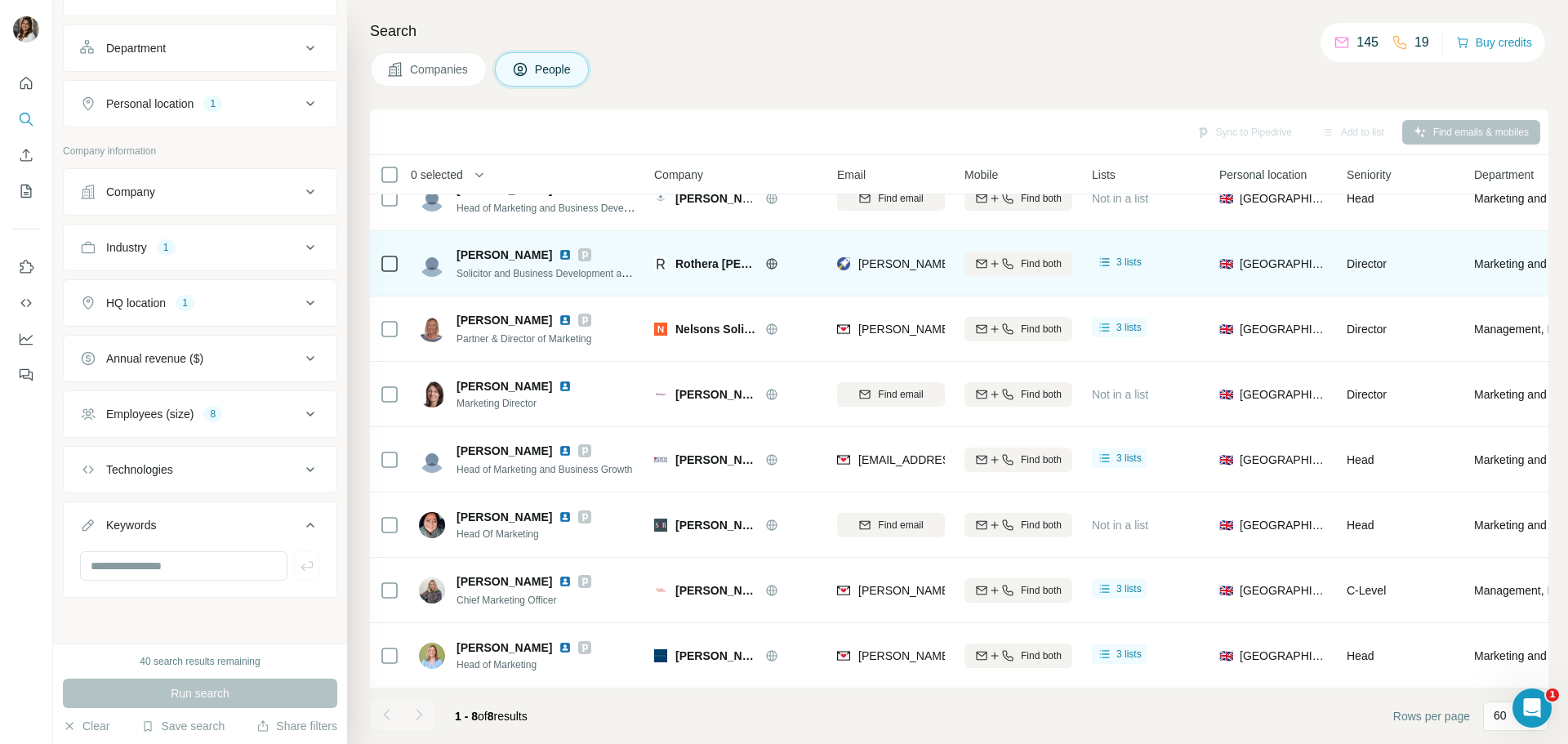
scroll to position [0, 0]
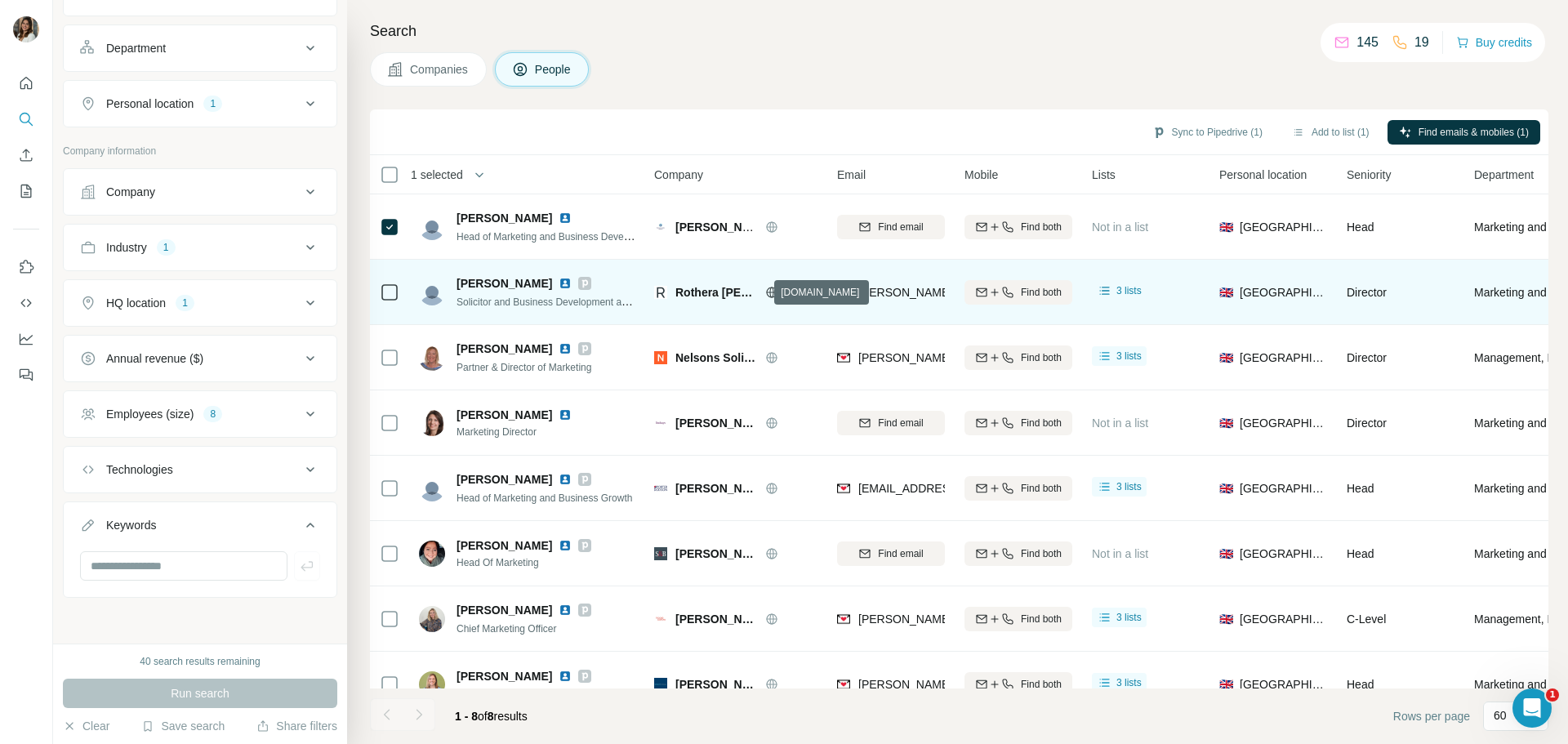
click at [767, 295] on icon at bounding box center [772, 291] width 13 height 13
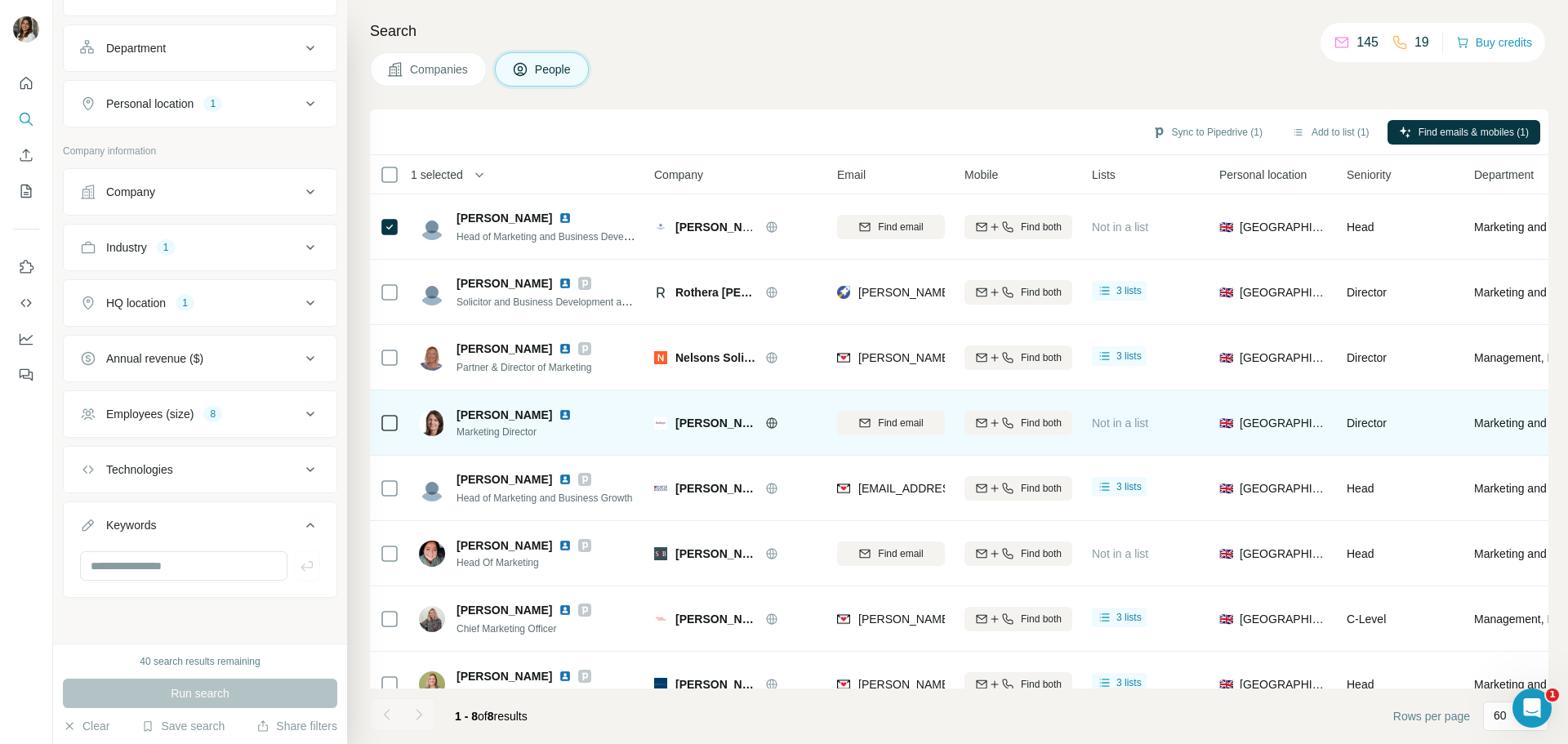
scroll to position [37, 0]
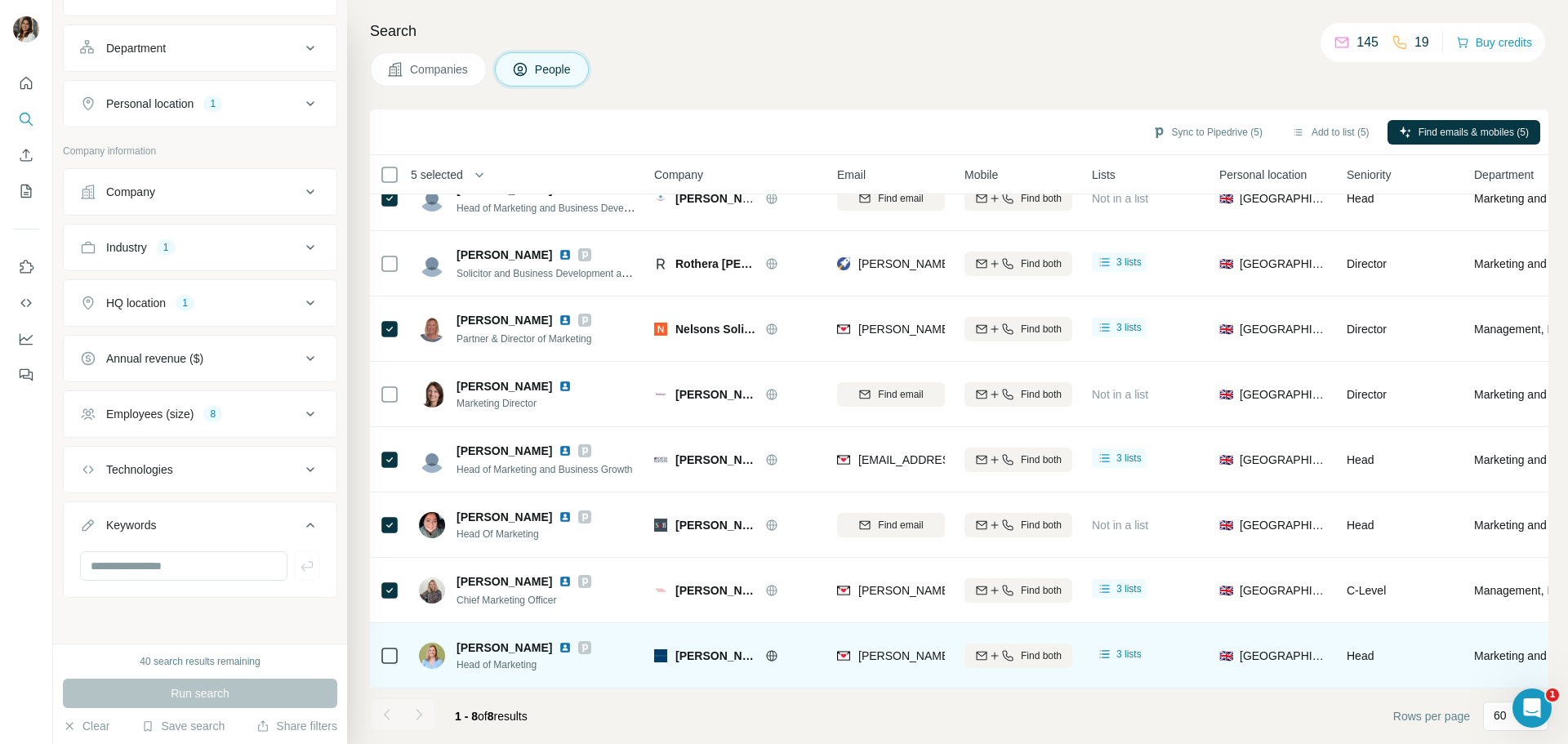
click at [769, 650] on icon at bounding box center [771, 655] width 4 height 10
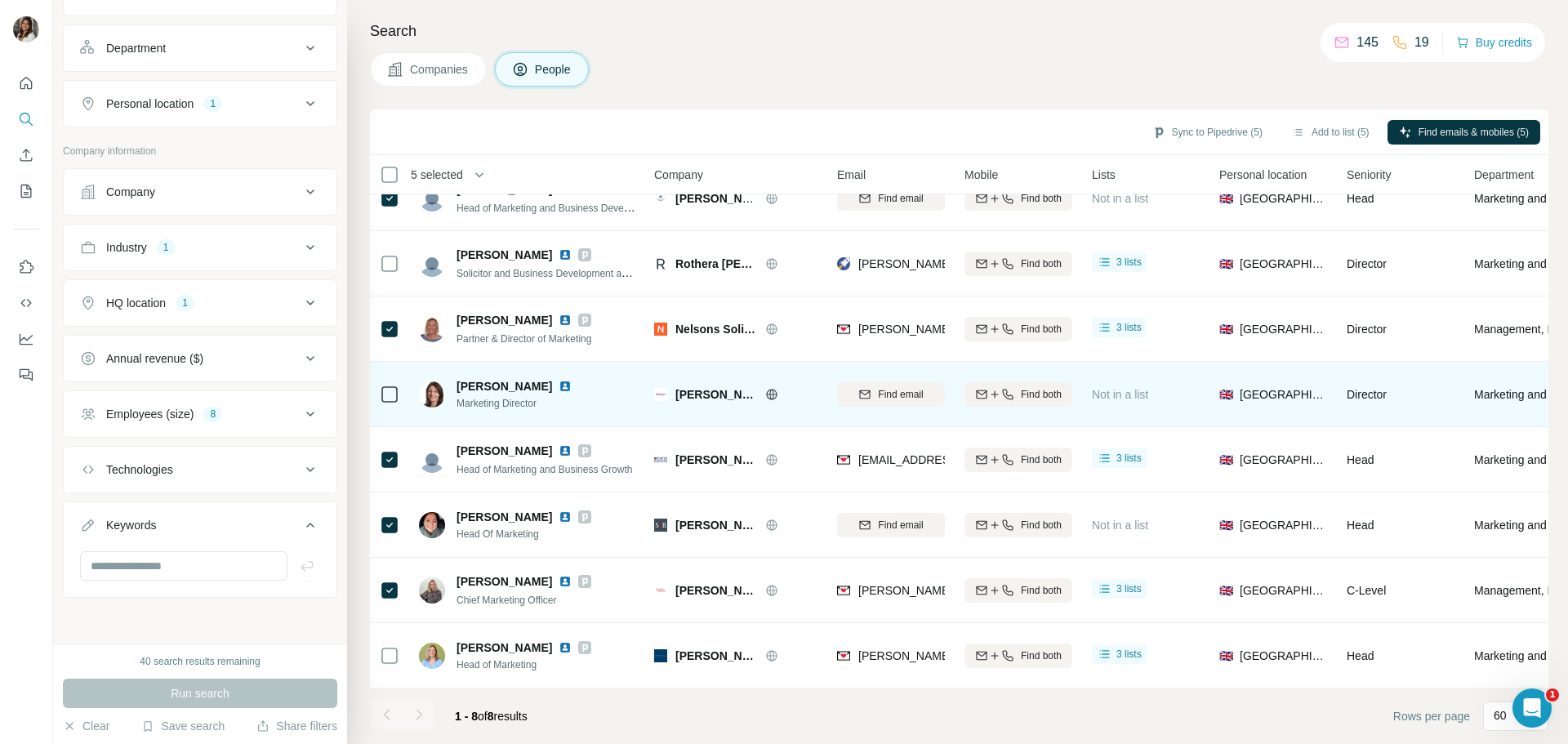
click at [766, 388] on icon at bounding box center [772, 394] width 13 height 13
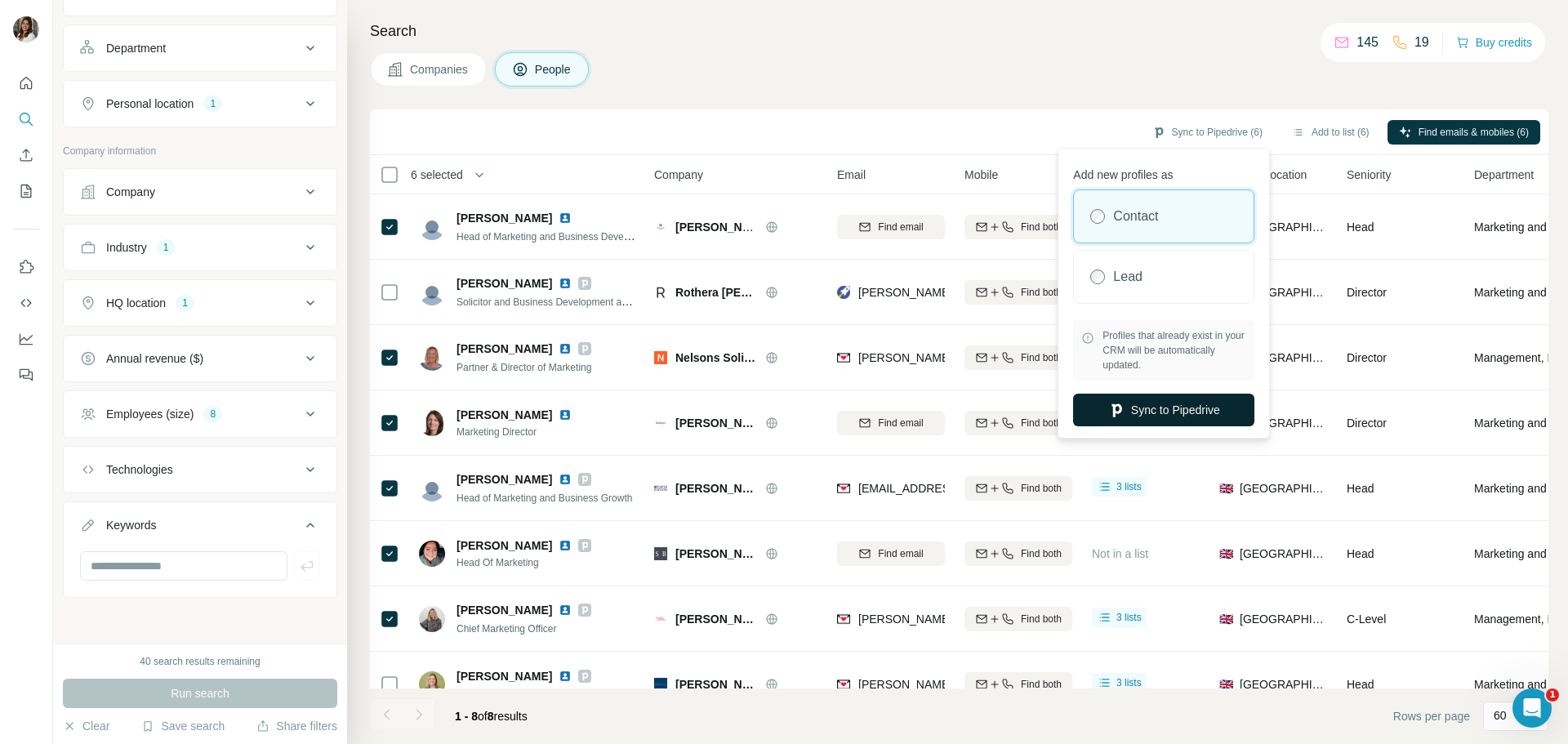
click at [1166, 412] on button "Sync to Pipedrive" at bounding box center [1164, 410] width 182 height 32
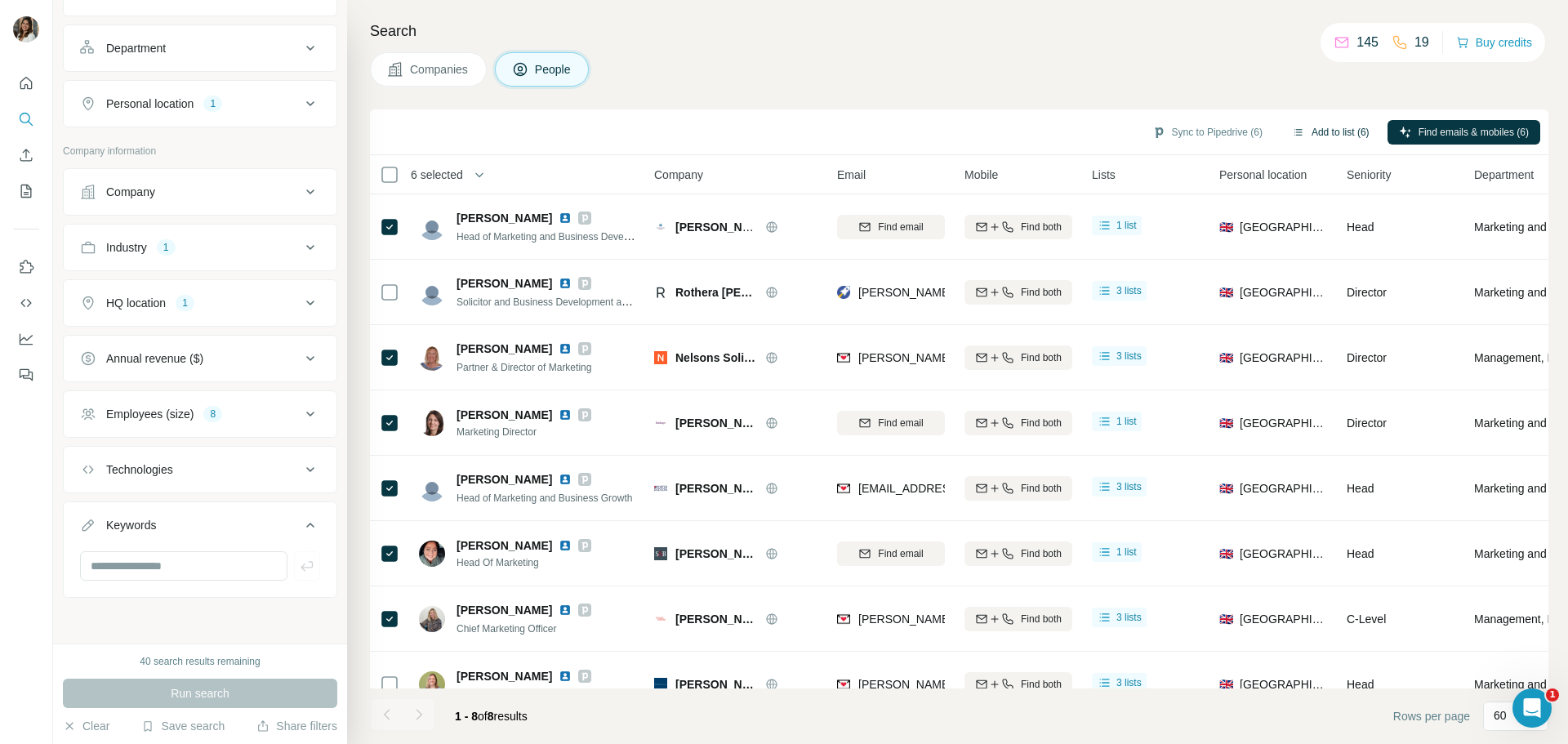
click at [1312, 122] on button "Add to list (6)" at bounding box center [1331, 132] width 101 height 25
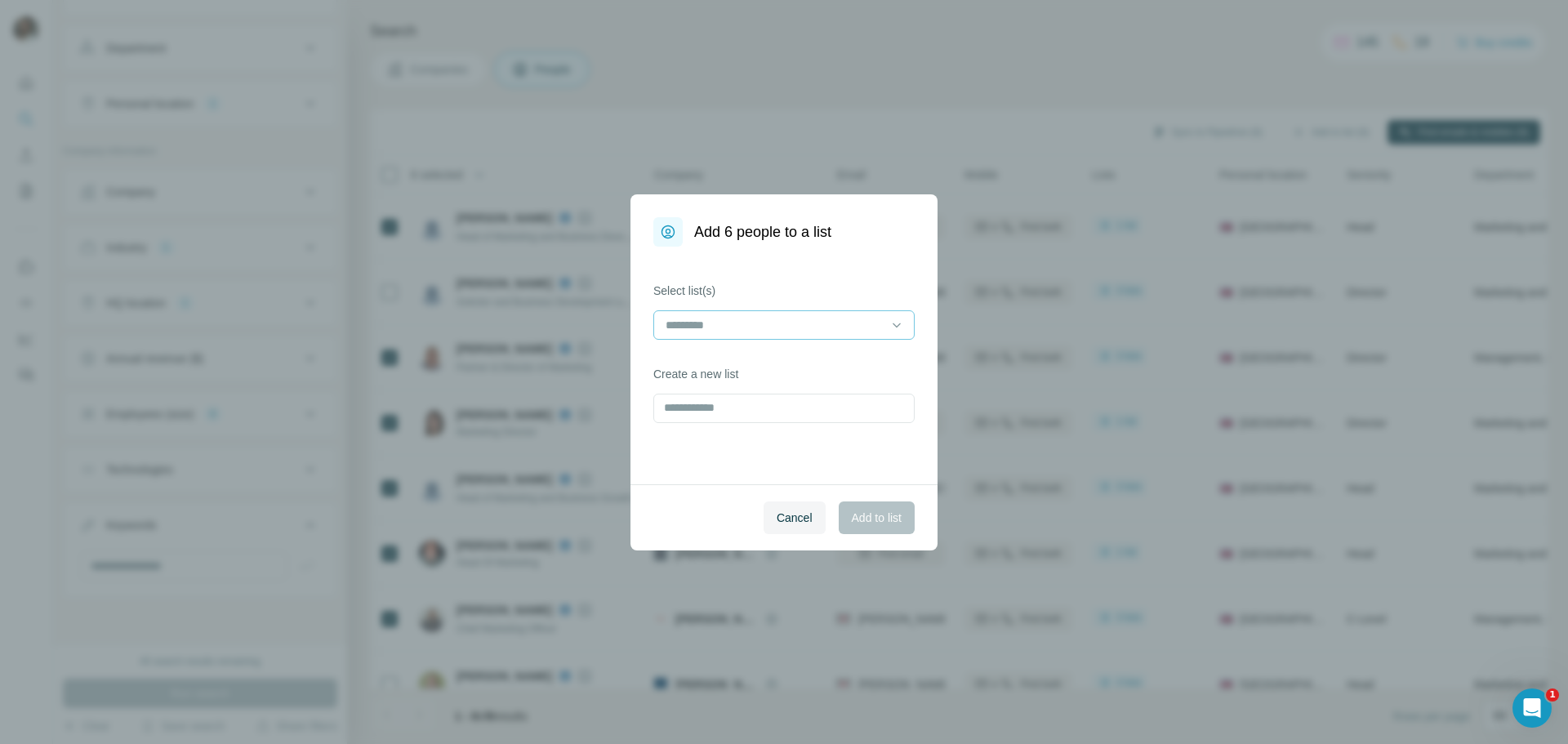
click at [688, 338] on div at bounding box center [774, 325] width 221 height 28
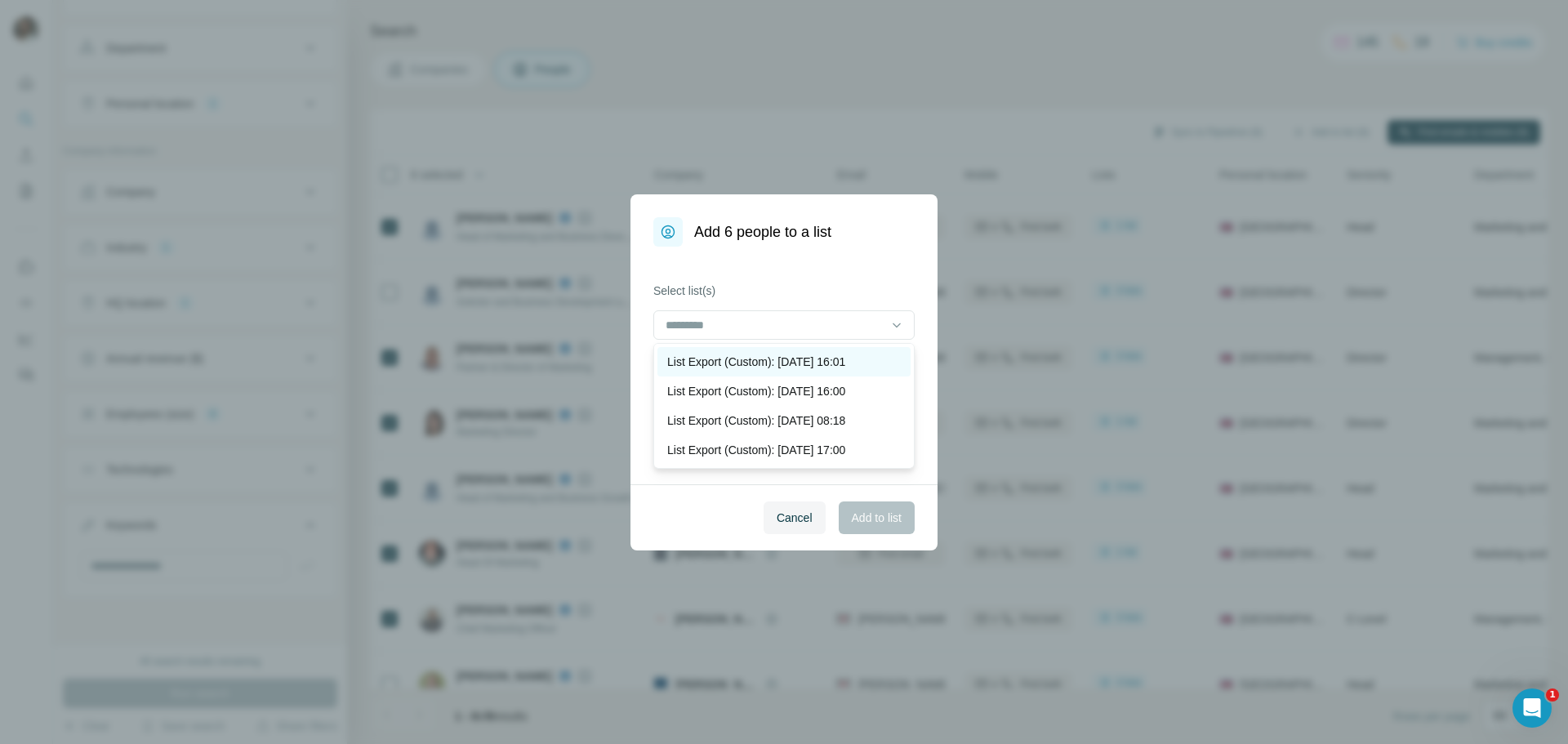
click at [703, 357] on p "List Export (Custom): [DATE] 16:01" at bounding box center [756, 361] width 178 height 16
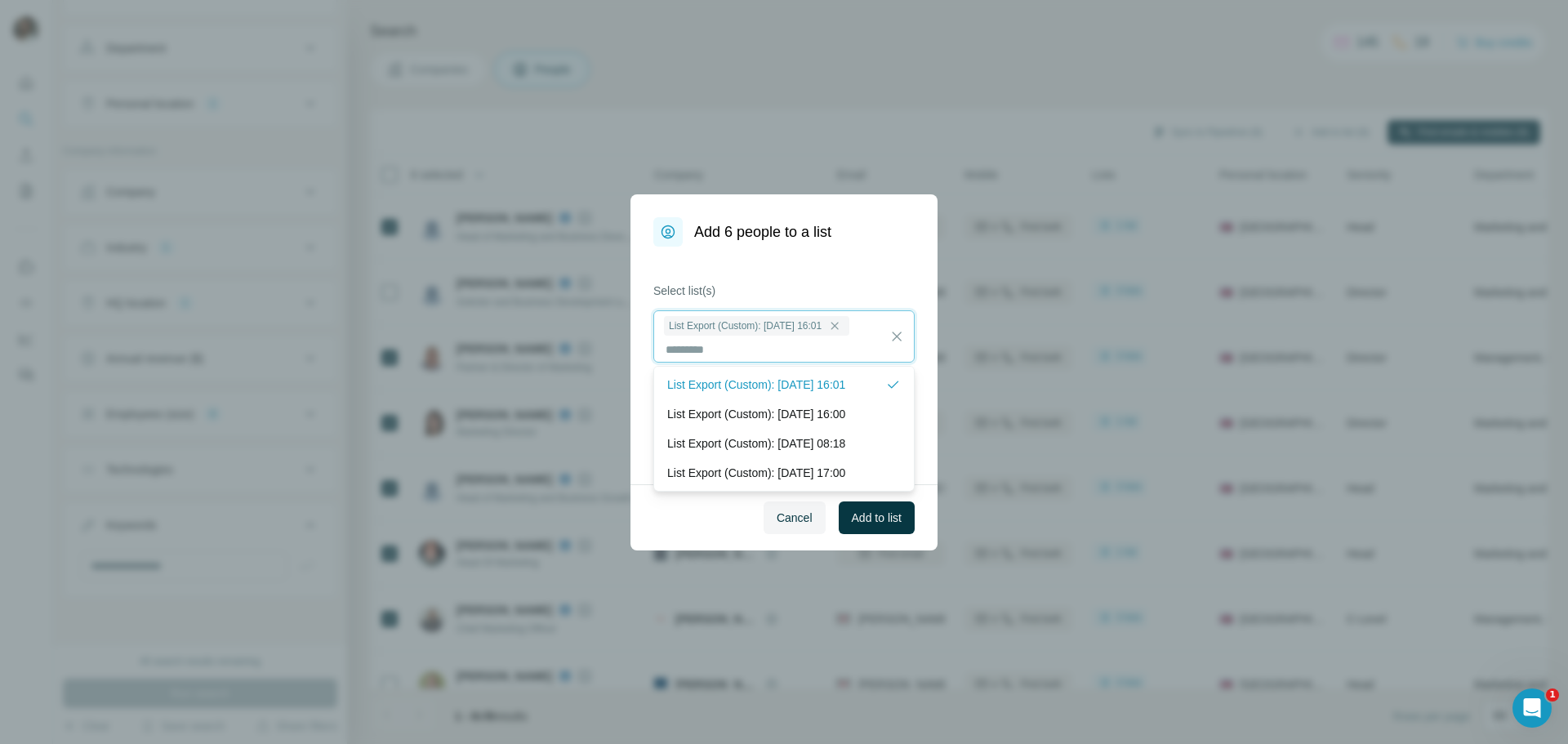
scroll to position [2, 0]
click at [882, 291] on label "Select list(s)" at bounding box center [784, 290] width 262 height 16
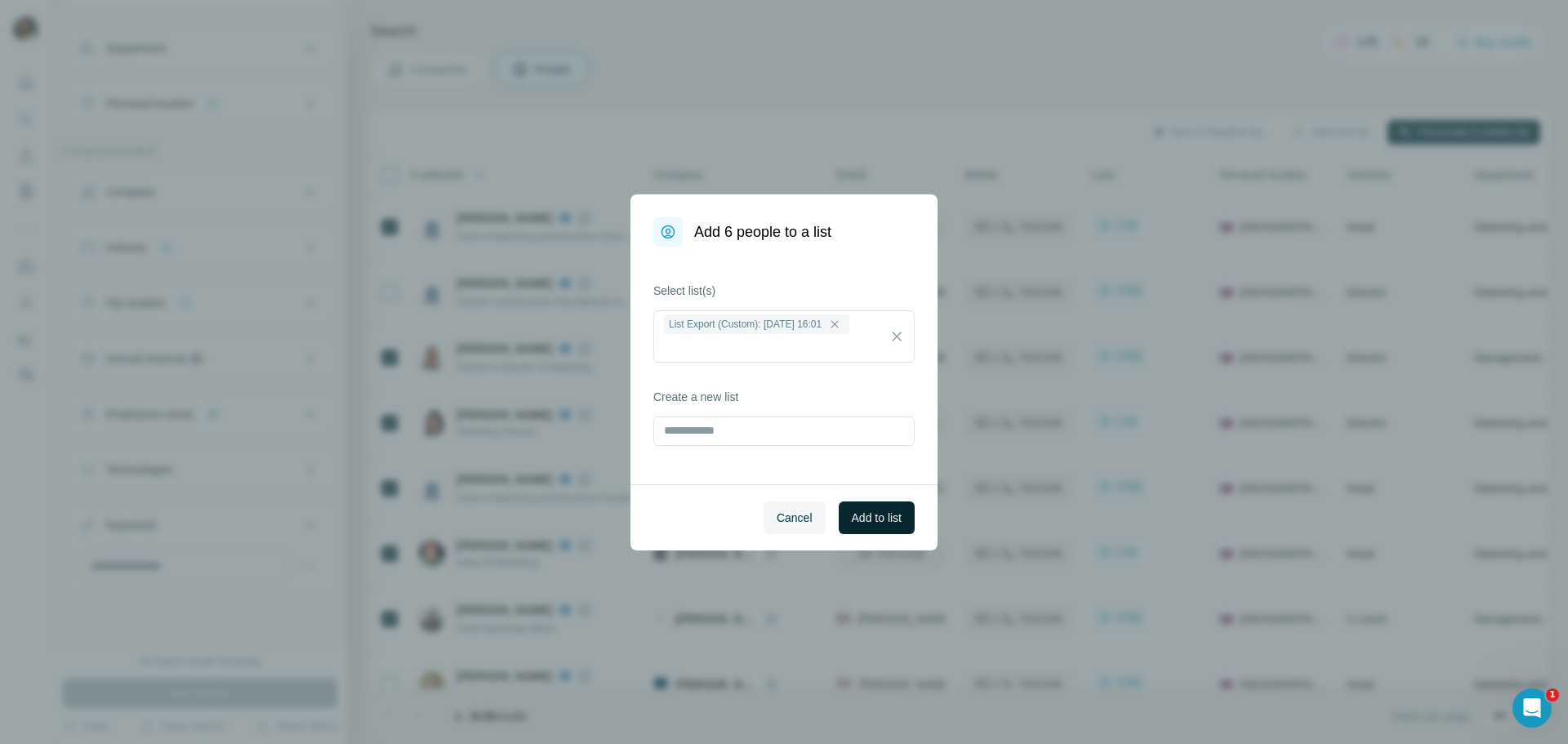
click at [884, 522] on span "Add to list" at bounding box center [877, 517] width 49 height 16
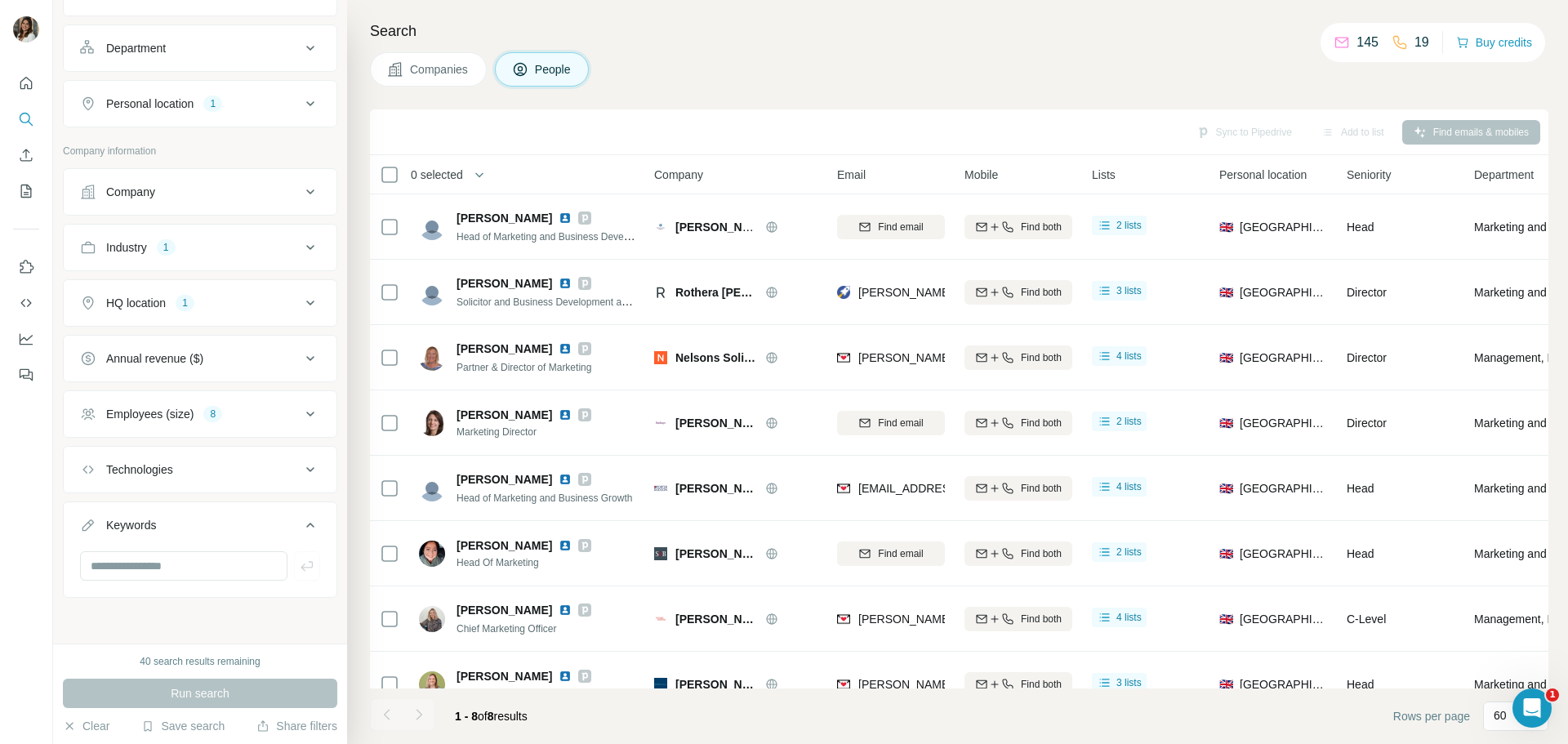
scroll to position [890, 0]
click at [230, 256] on div "Industry 1" at bounding box center [190, 247] width 221 height 16
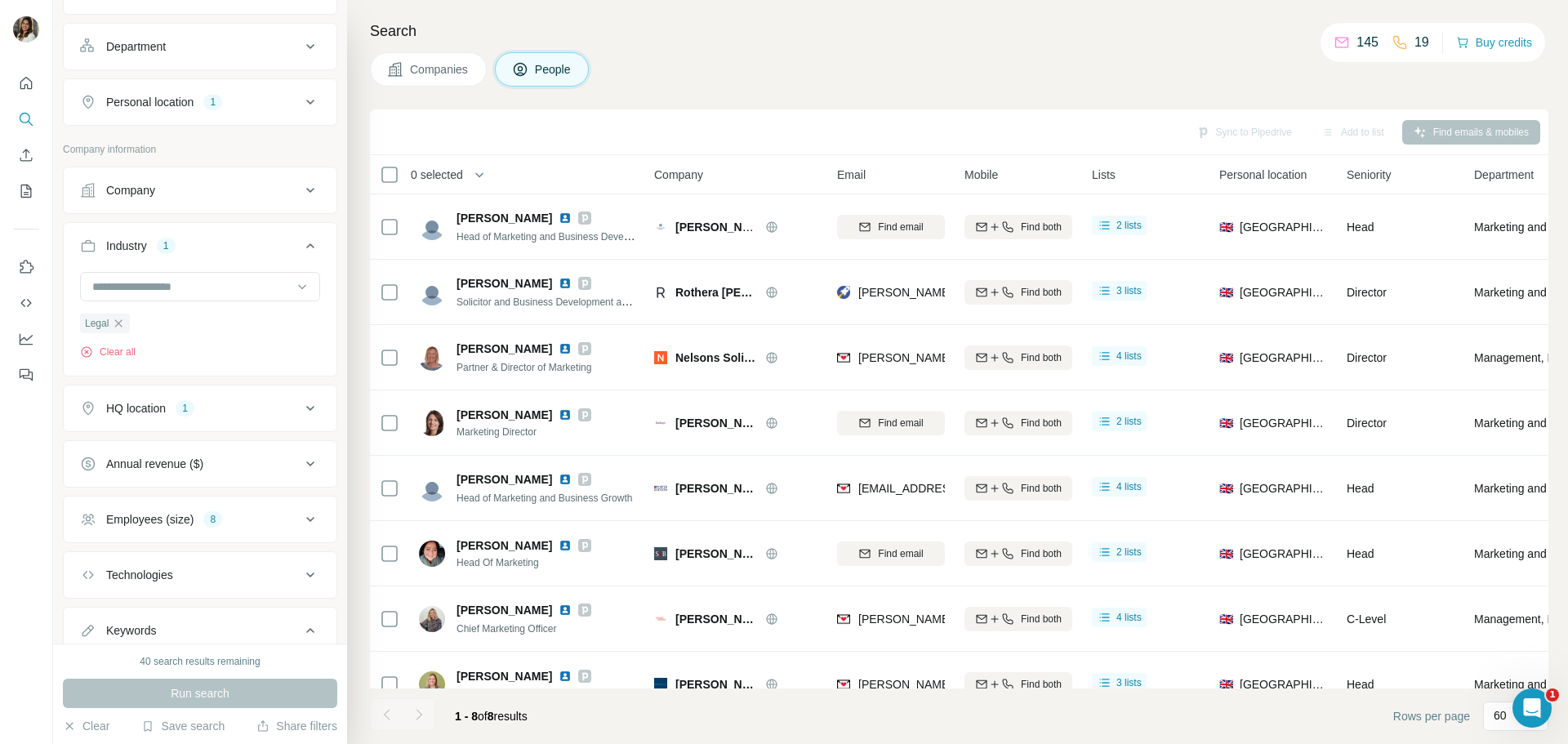
click at [217, 254] on div "Industry 1" at bounding box center [190, 245] width 221 height 16
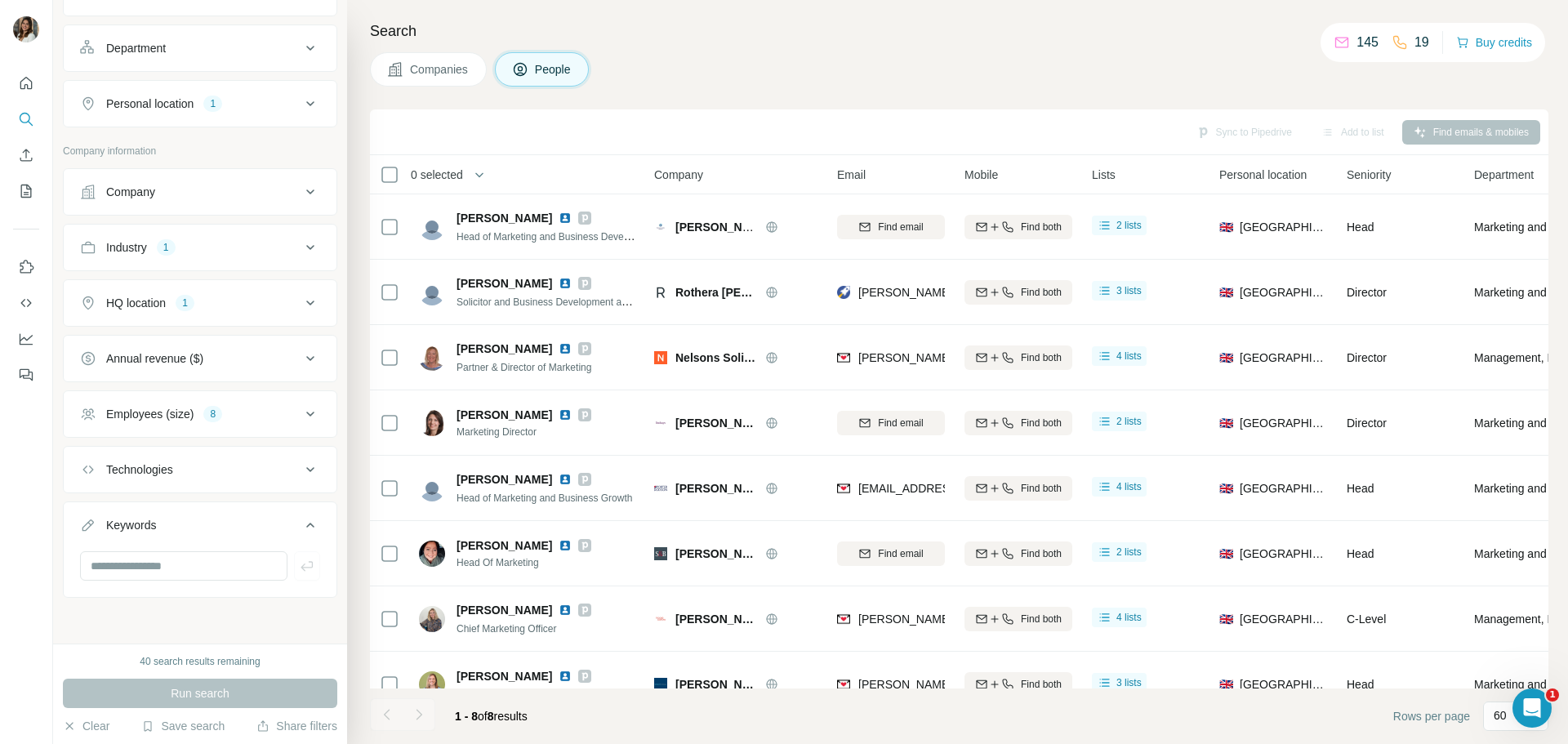
click at [227, 311] on div "HQ location 1" at bounding box center [190, 303] width 221 height 16
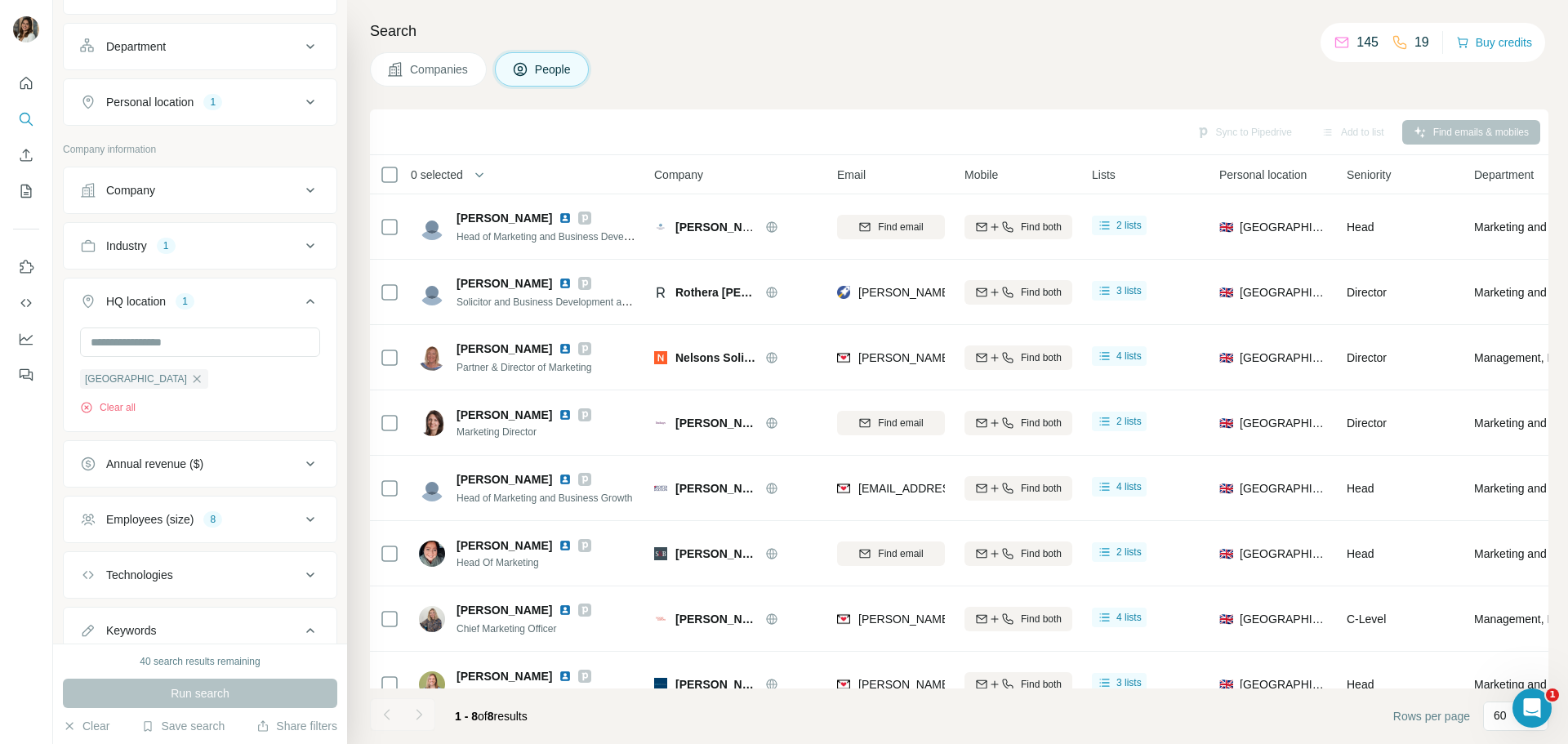
click at [227, 309] on div "HQ location 1" at bounding box center [190, 301] width 221 height 16
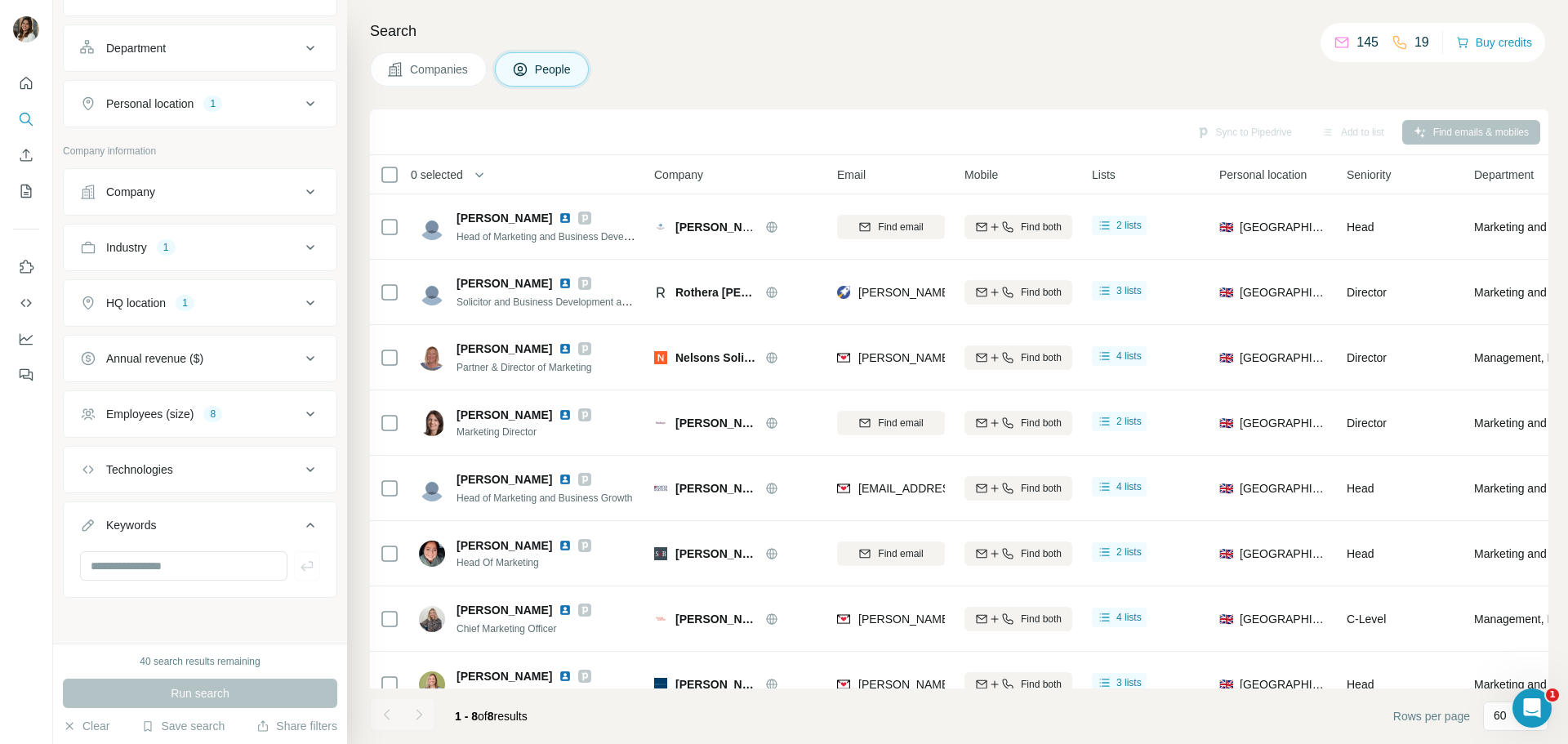
click at [239, 422] on div "Employees (size) 8" at bounding box center [190, 413] width 221 height 16
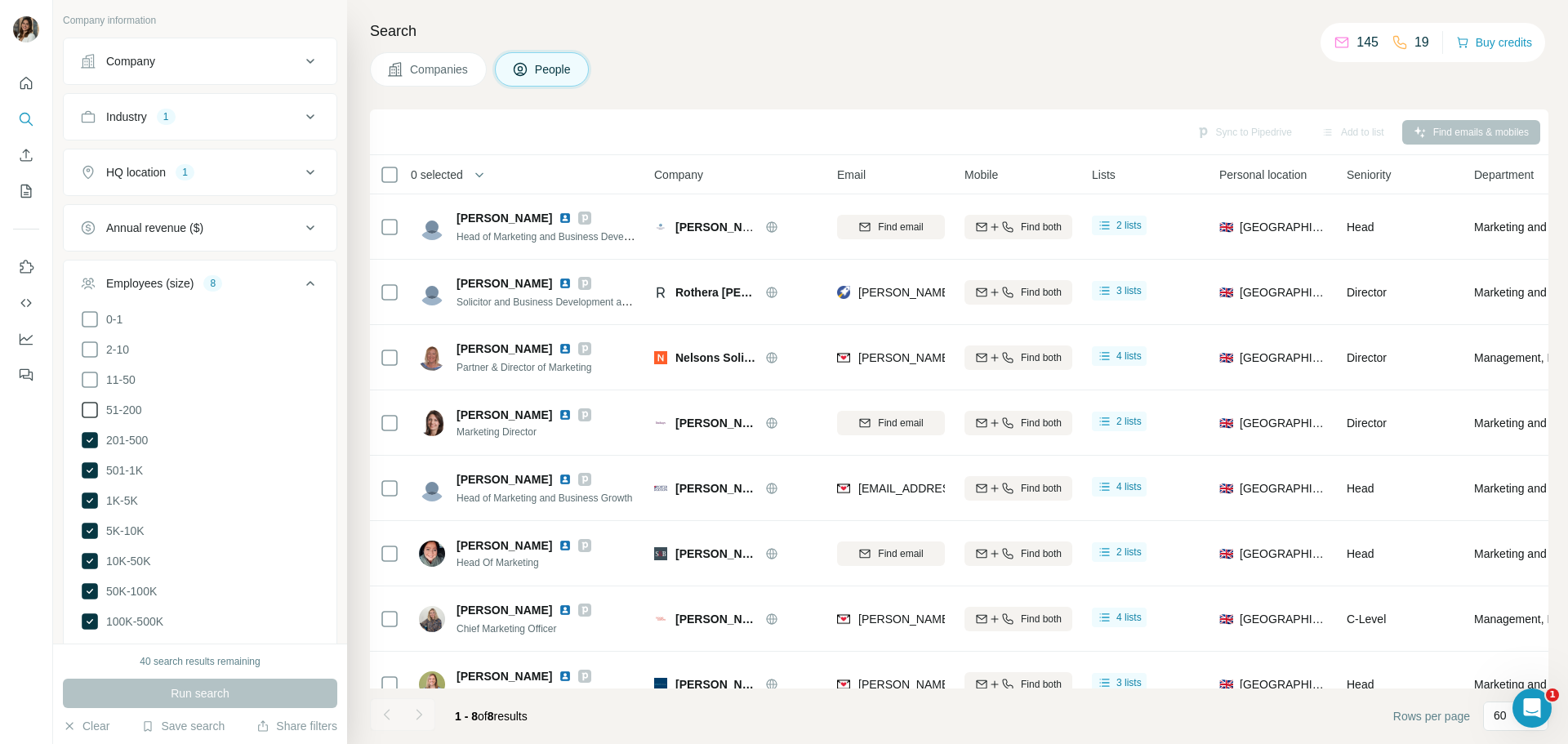
click at [92, 419] on icon at bounding box center [90, 409] width 20 height 20
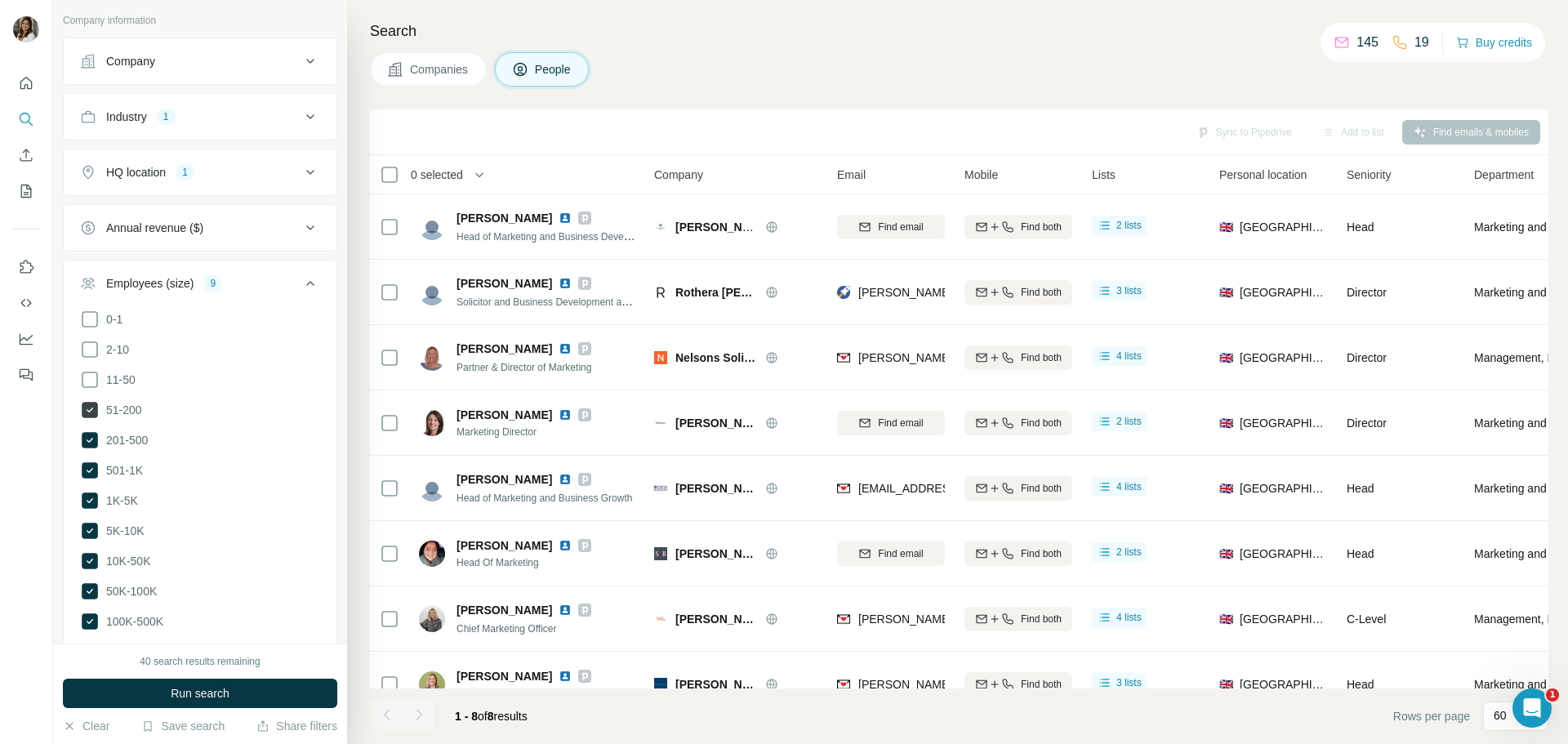
click at [93, 418] on icon at bounding box center [90, 409] width 16 height 16
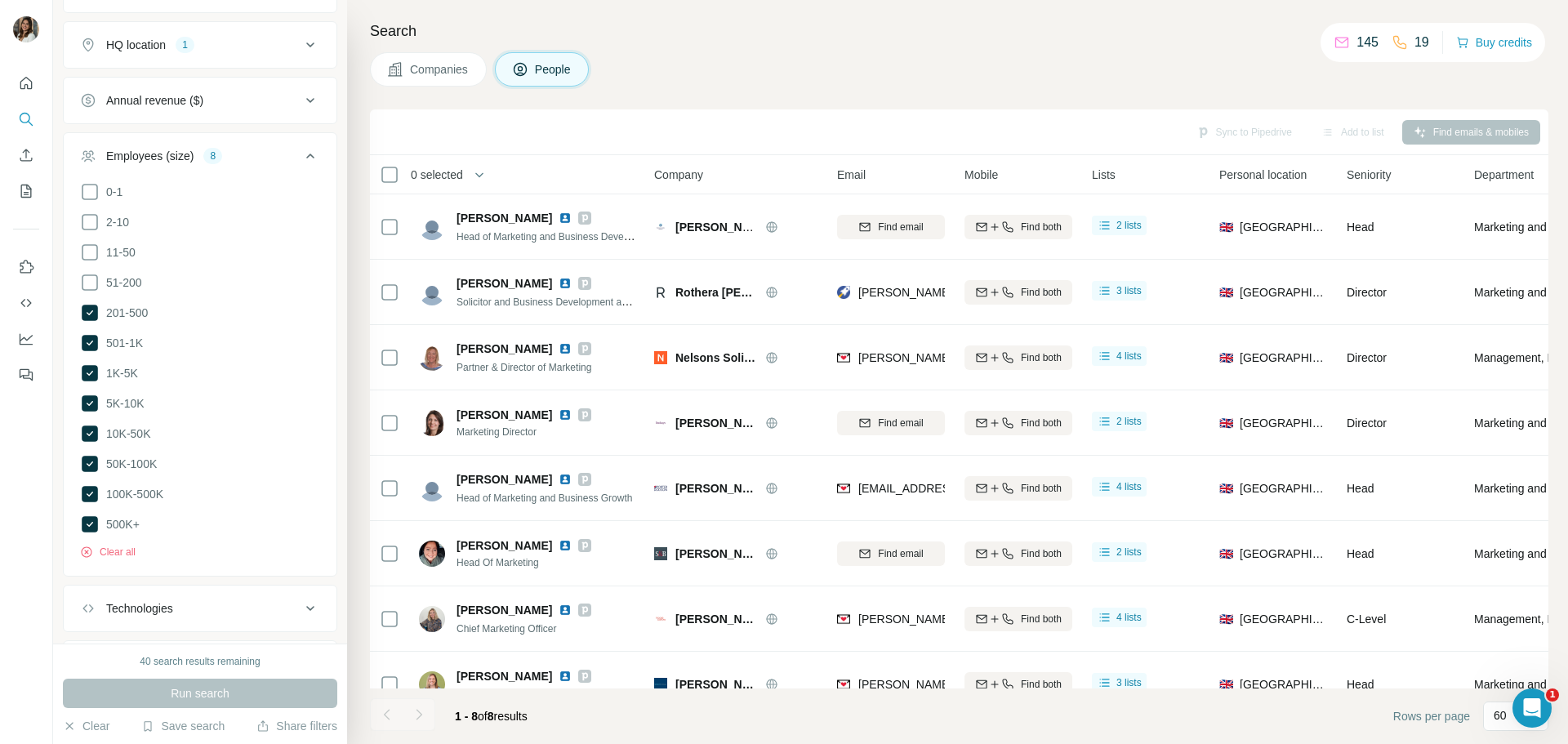
scroll to position [1145, 0]
